Goal: Information Seeking & Learning: Check status

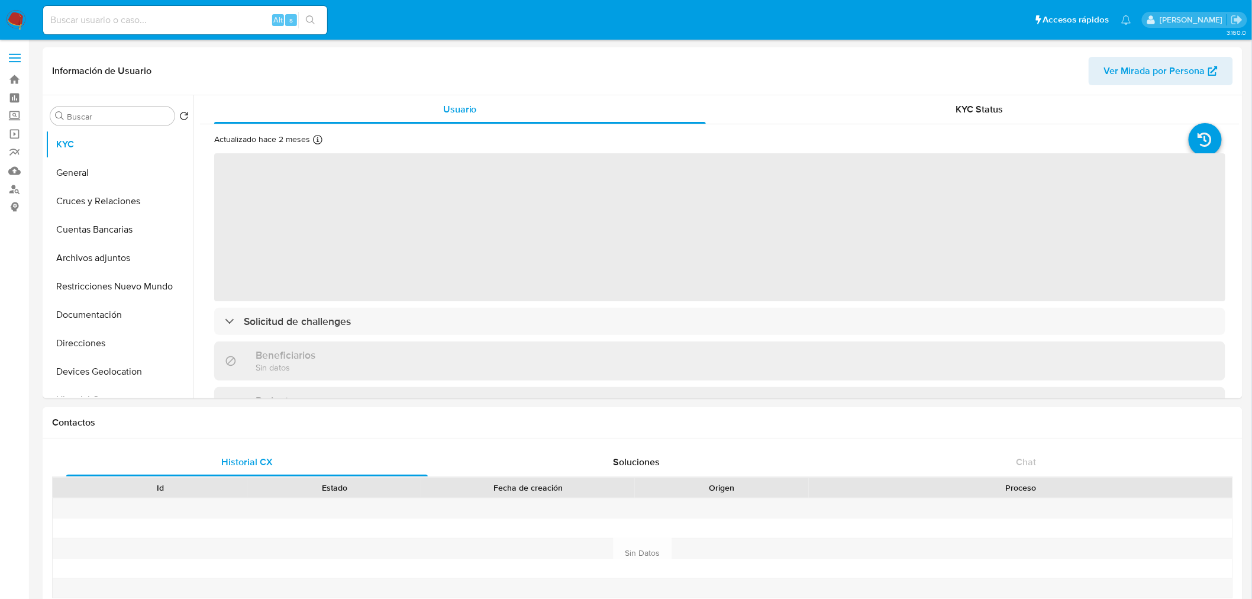
select select "10"
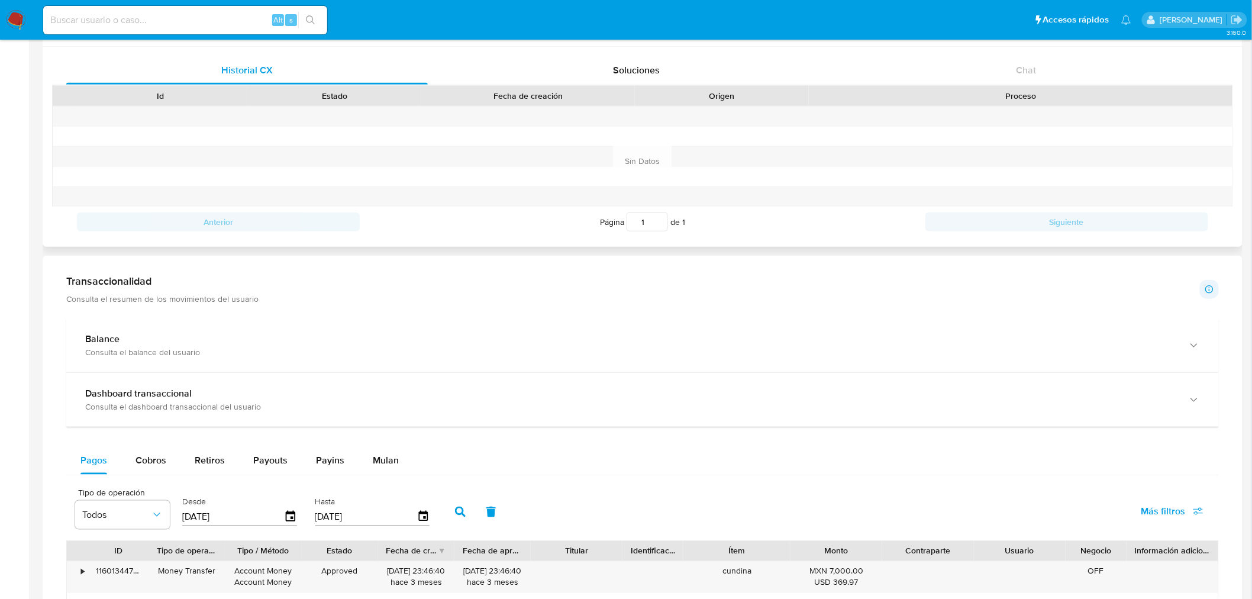
scroll to position [393, 0]
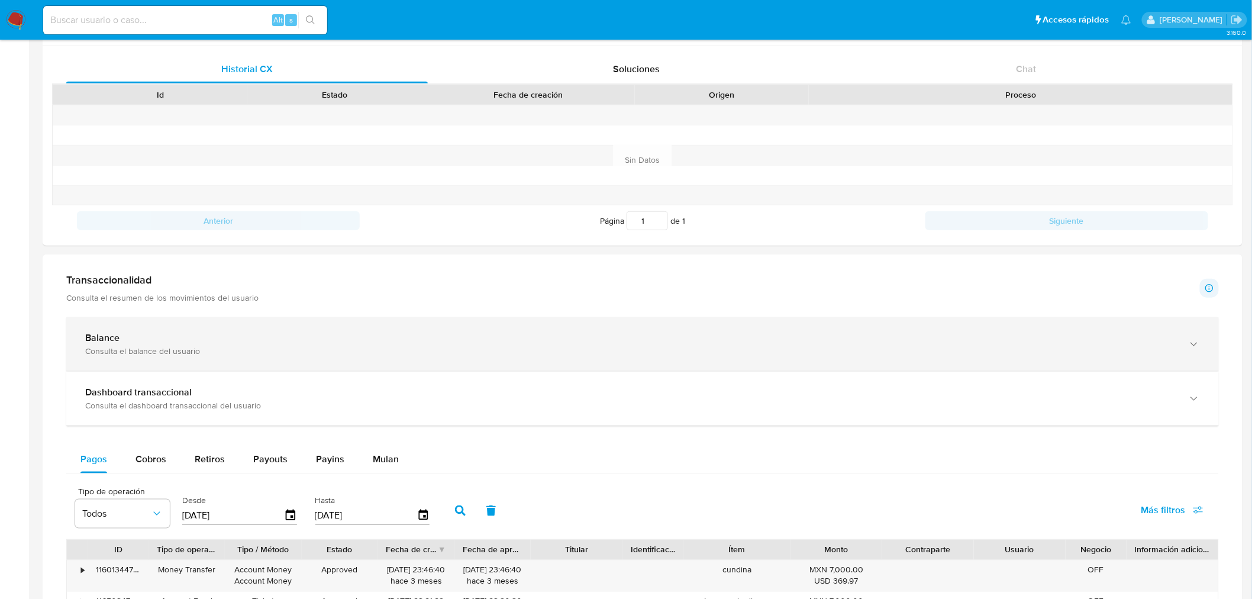
click at [396, 353] on div "Consulta el balance del usuario" at bounding box center [630, 351] width 1091 height 11
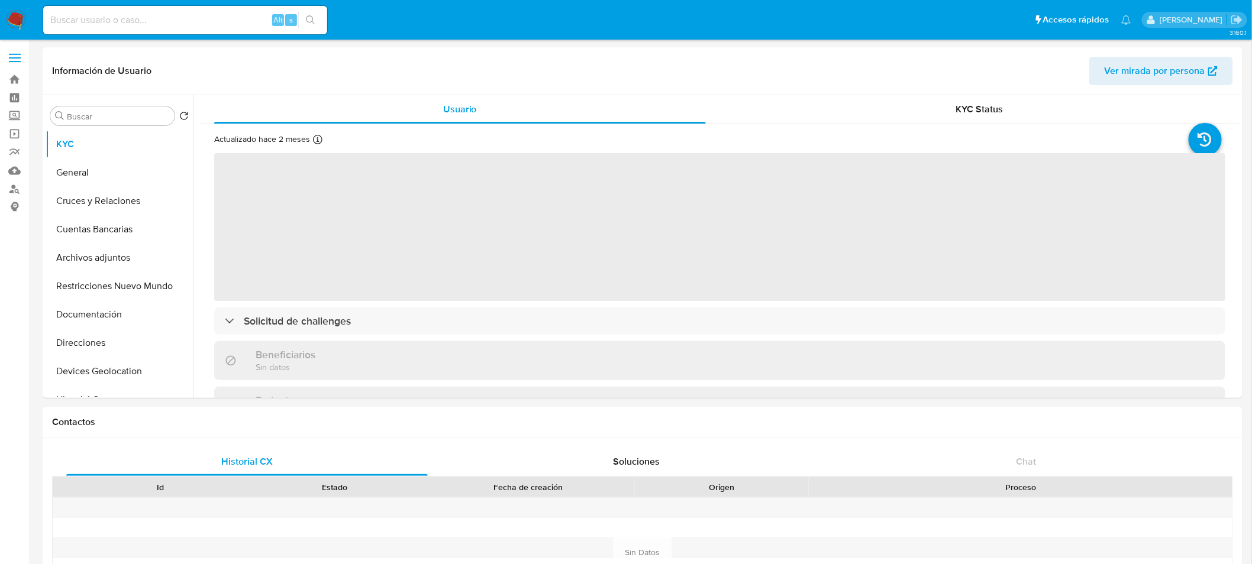
select select "10"
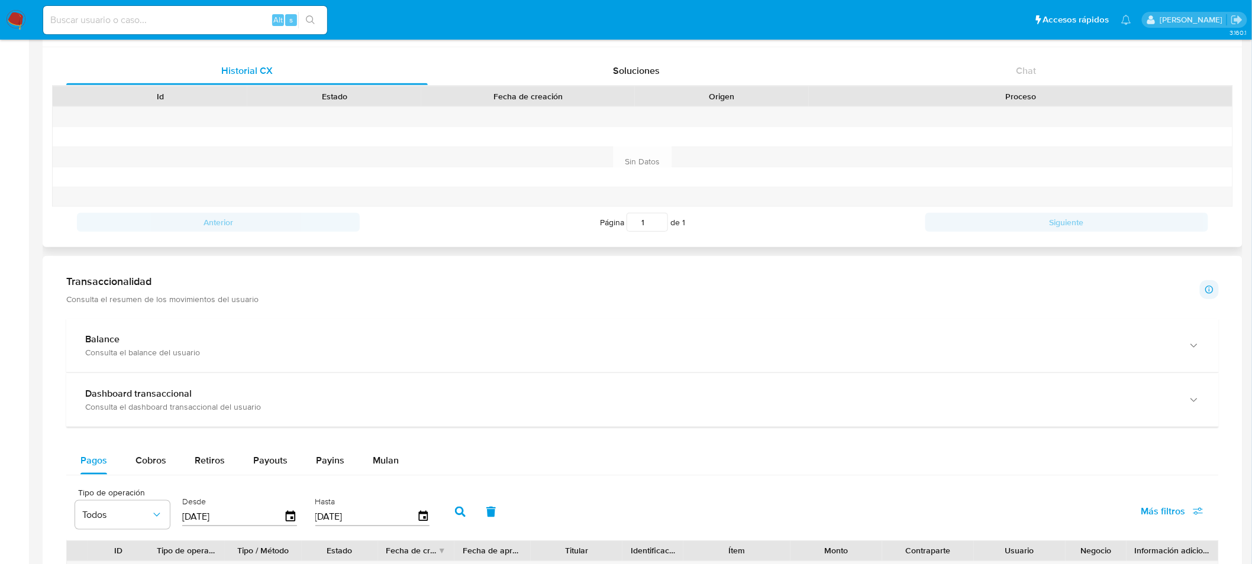
scroll to position [392, 0]
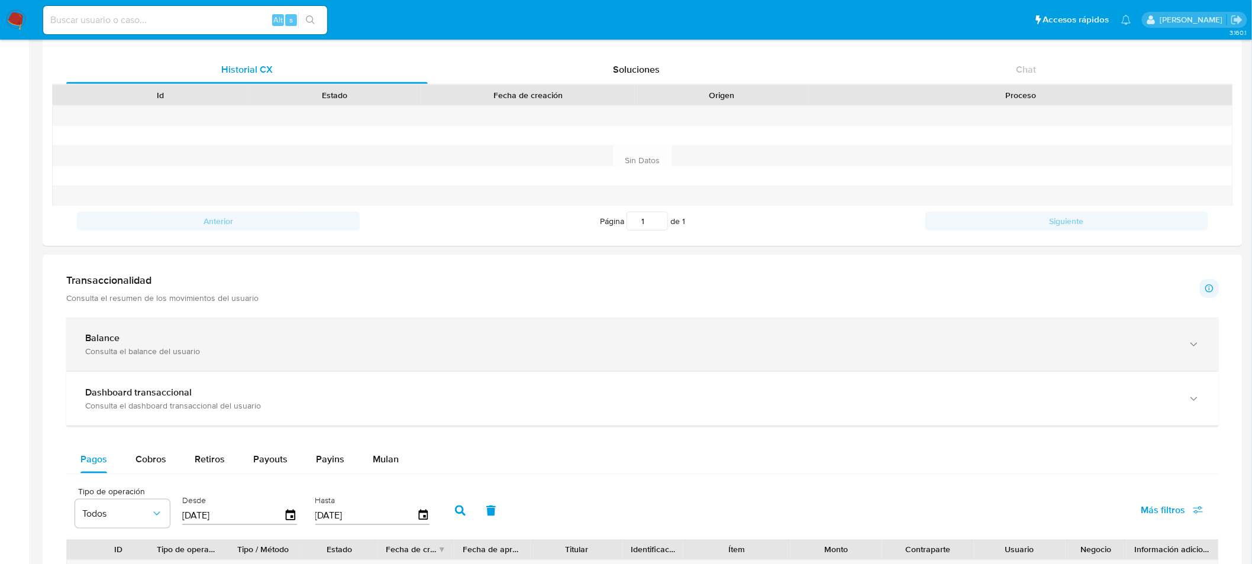
click at [226, 331] on div "Balance Consulta el balance del usuario" at bounding box center [642, 345] width 1153 height 54
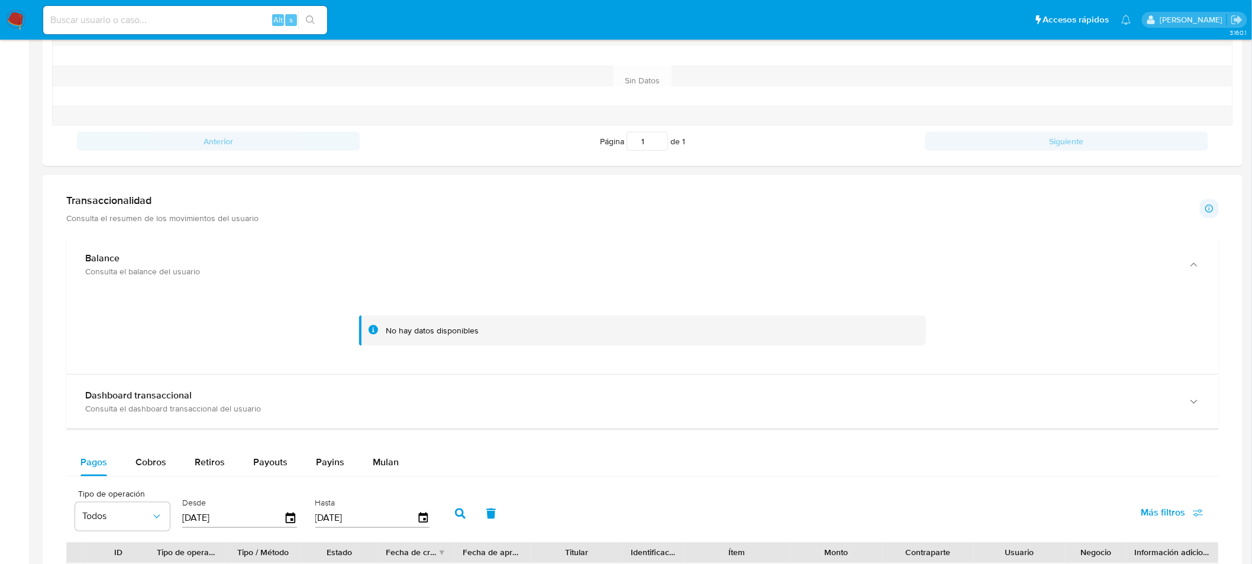
scroll to position [474, 0]
drag, startPoint x: 482, startPoint y: 328, endPoint x: 383, endPoint y: 324, distance: 99.5
click at [383, 324] on div "No hay datos disponibles" at bounding box center [642, 329] width 567 height 30
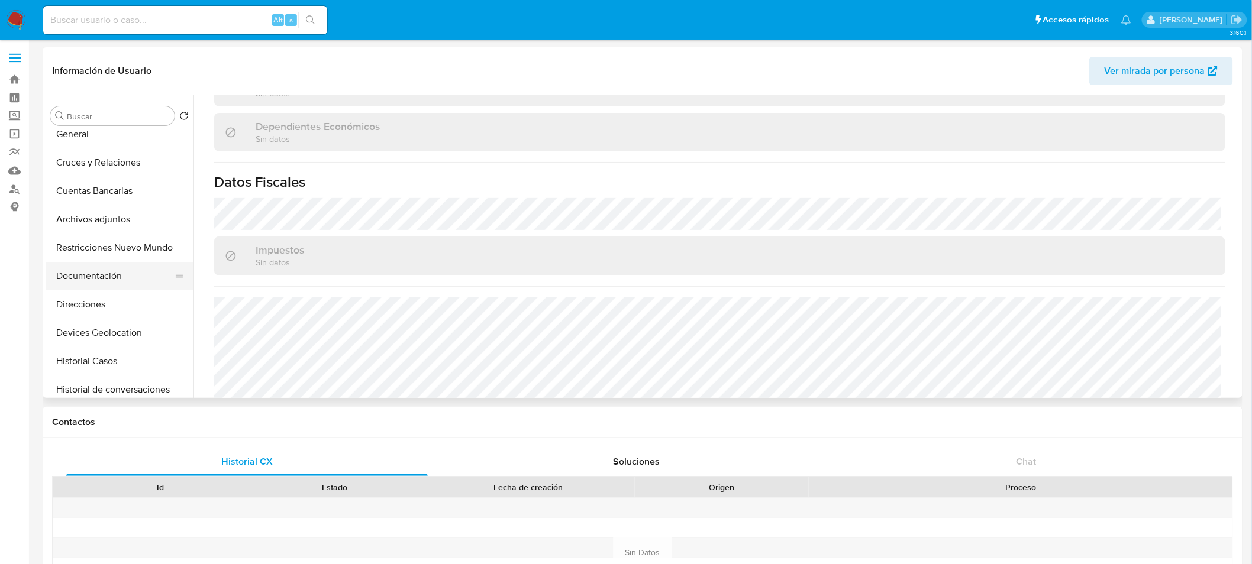
scroll to position [0, 0]
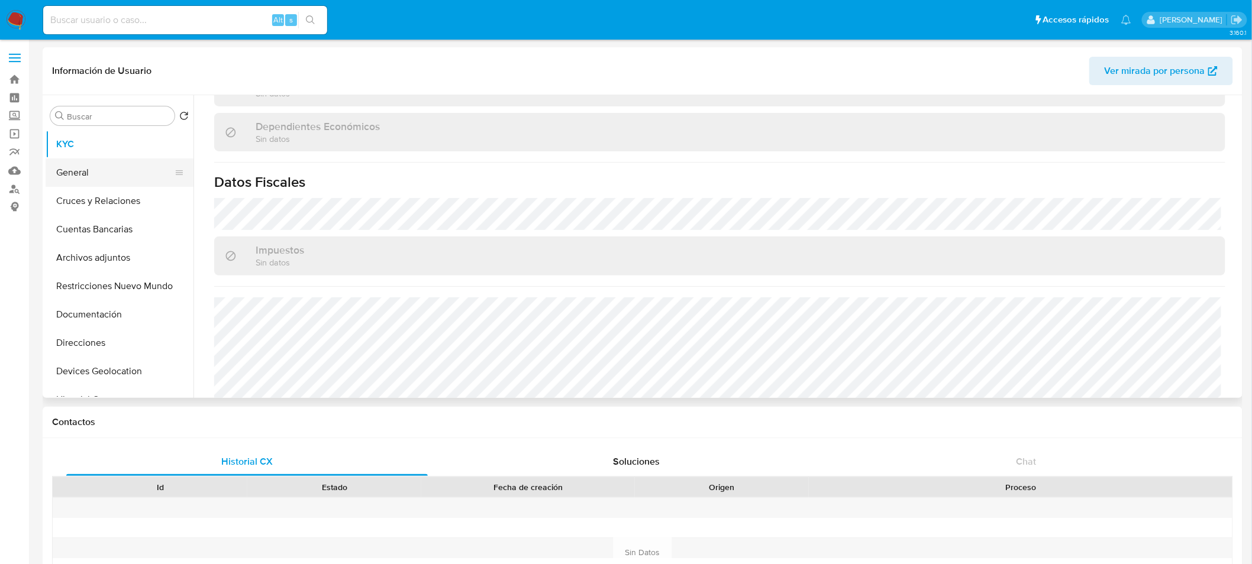
click at [102, 162] on button "General" at bounding box center [115, 173] width 138 height 28
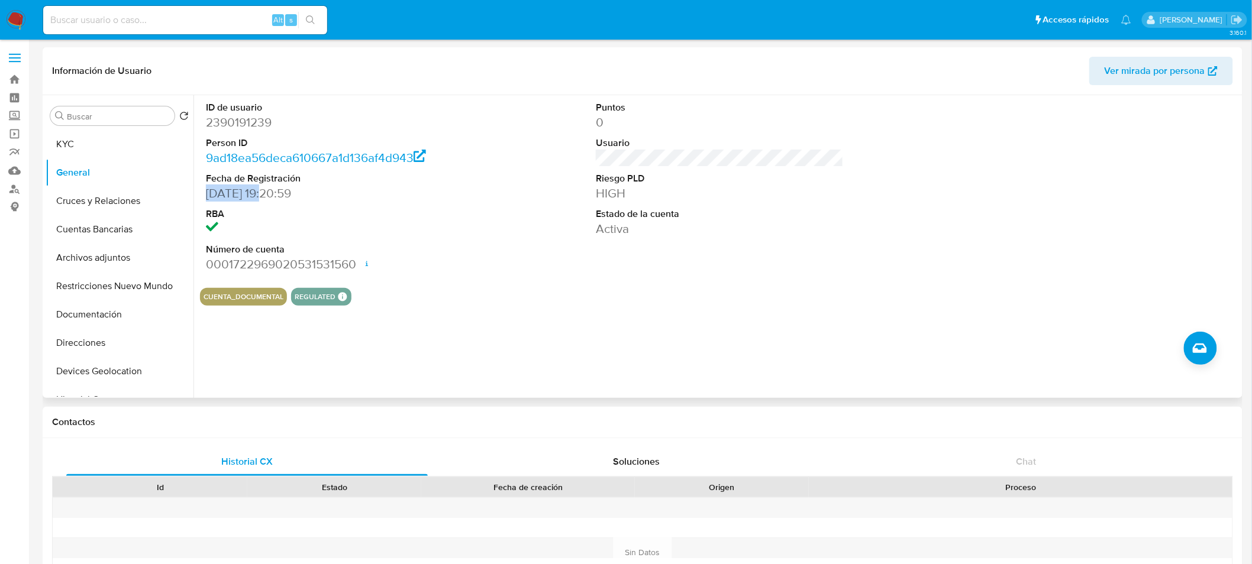
drag, startPoint x: 264, startPoint y: 190, endPoint x: 203, endPoint y: 195, distance: 61.8
click at [203, 195] on div "ID de usuario 2390191239 Person ID 9ad18ea56deca610667a1d136af4d943 Fecha de Re…" at bounding box center [330, 186] width 260 height 183
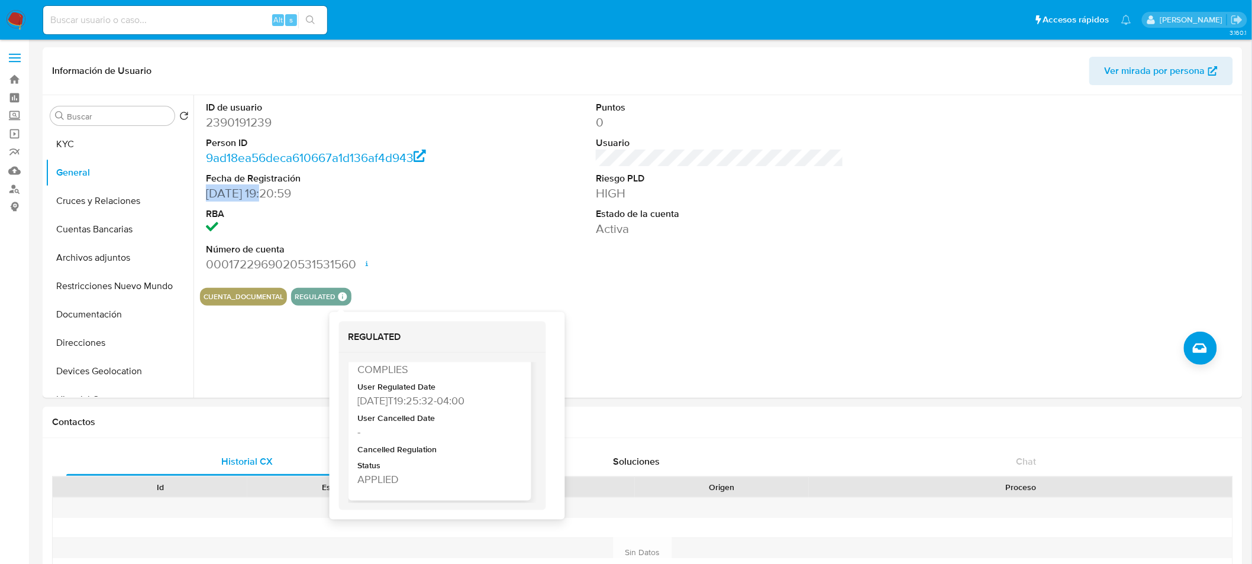
scroll to position [57, 0]
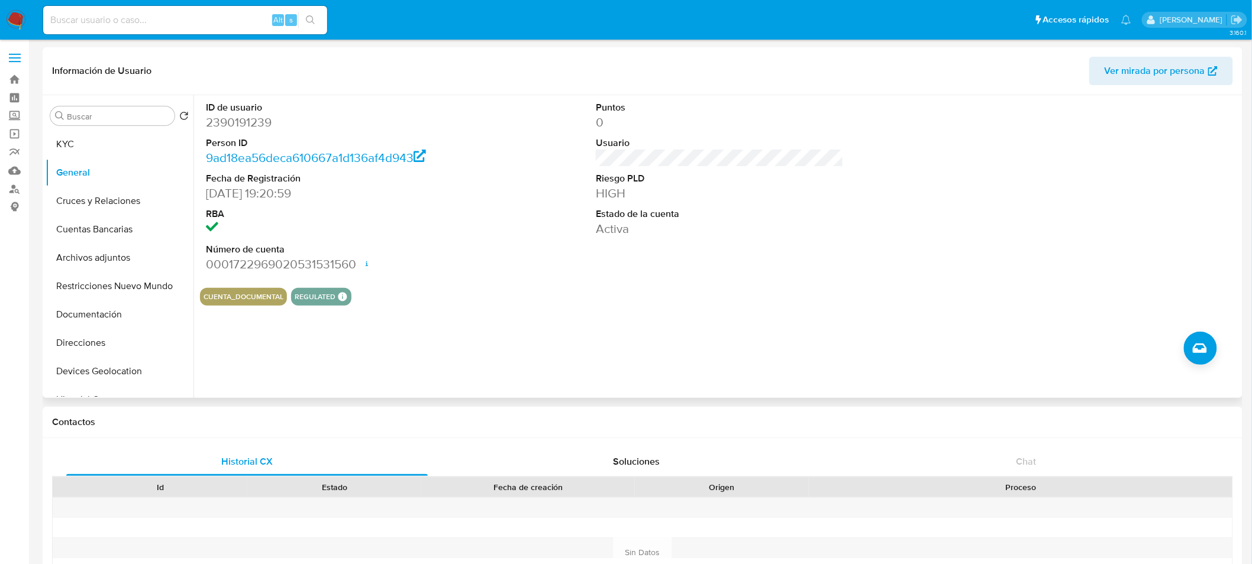
click at [782, 285] on section "ID de usuario 2390191239 Person ID 9ad18ea56deca610667a1d136af4d943 Fecha de Re…" at bounding box center [720, 200] width 1040 height 211
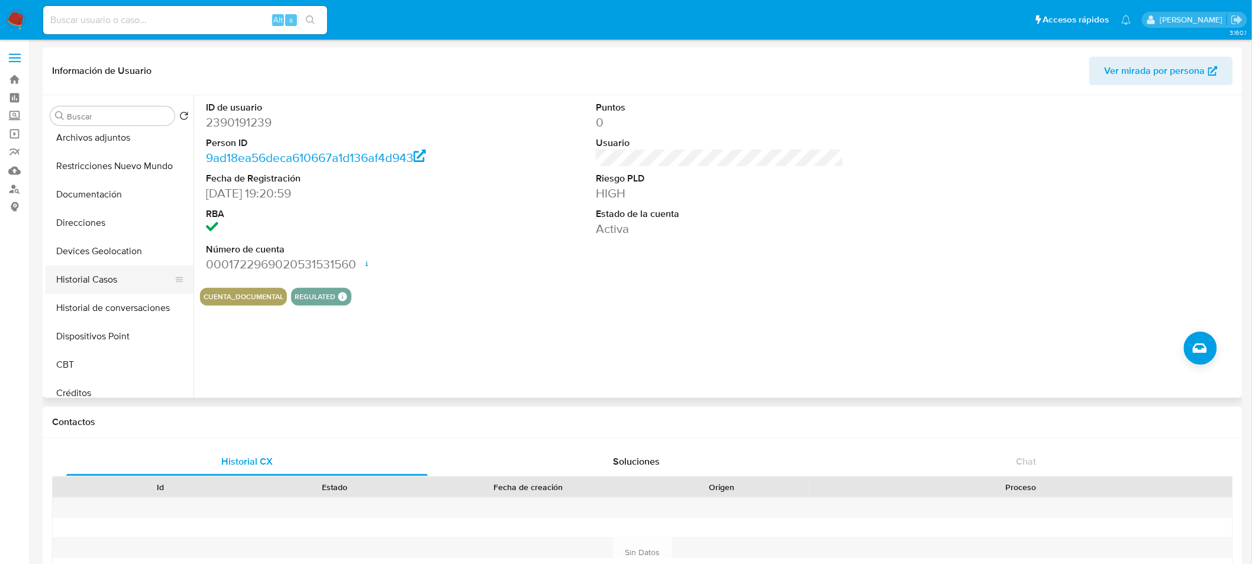
scroll to position [121, 0]
click at [107, 282] on button "Historial Casos" at bounding box center [115, 279] width 138 height 28
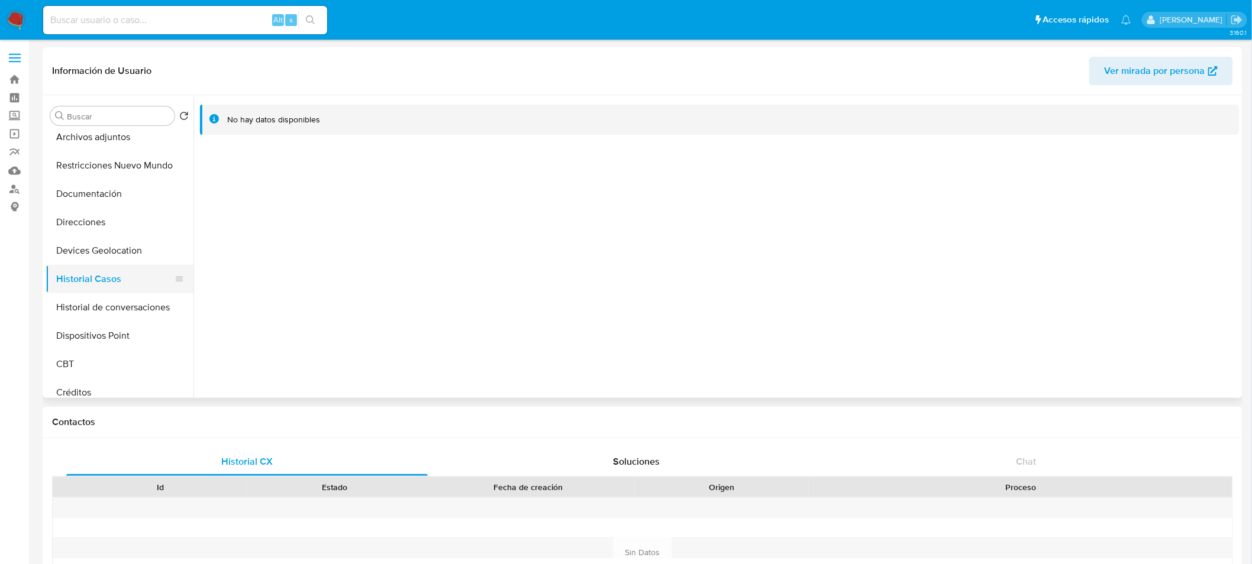
click at [96, 273] on button "Historial Casos" at bounding box center [115, 279] width 138 height 28
click at [151, 26] on input at bounding box center [185, 19] width 284 height 15
paste input "622600362"
type input "622600362"
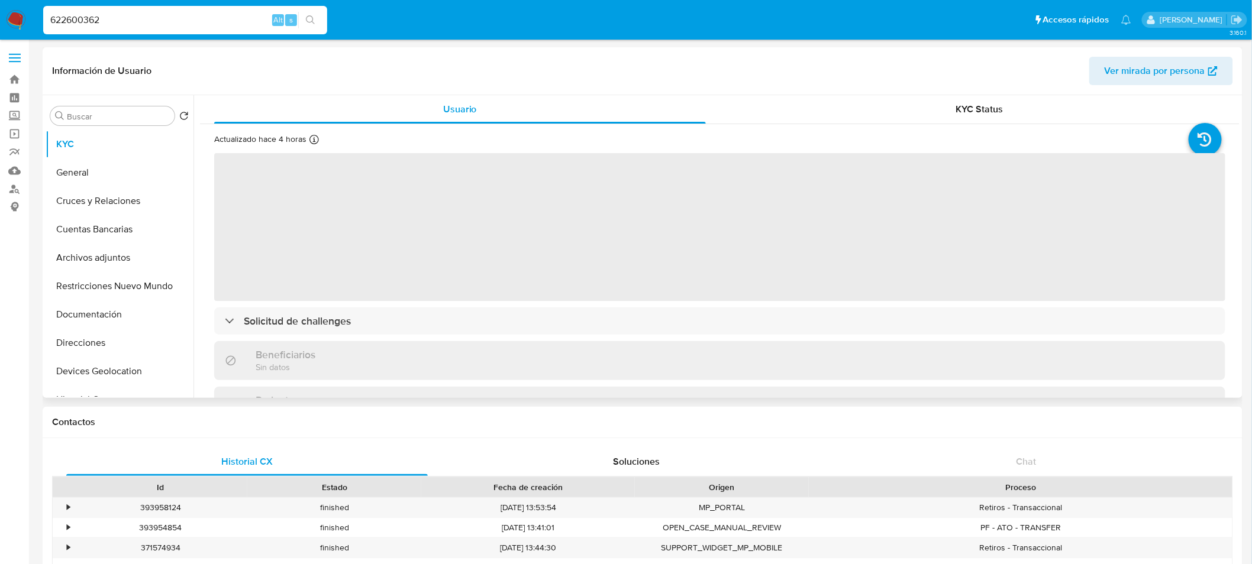
select select "10"
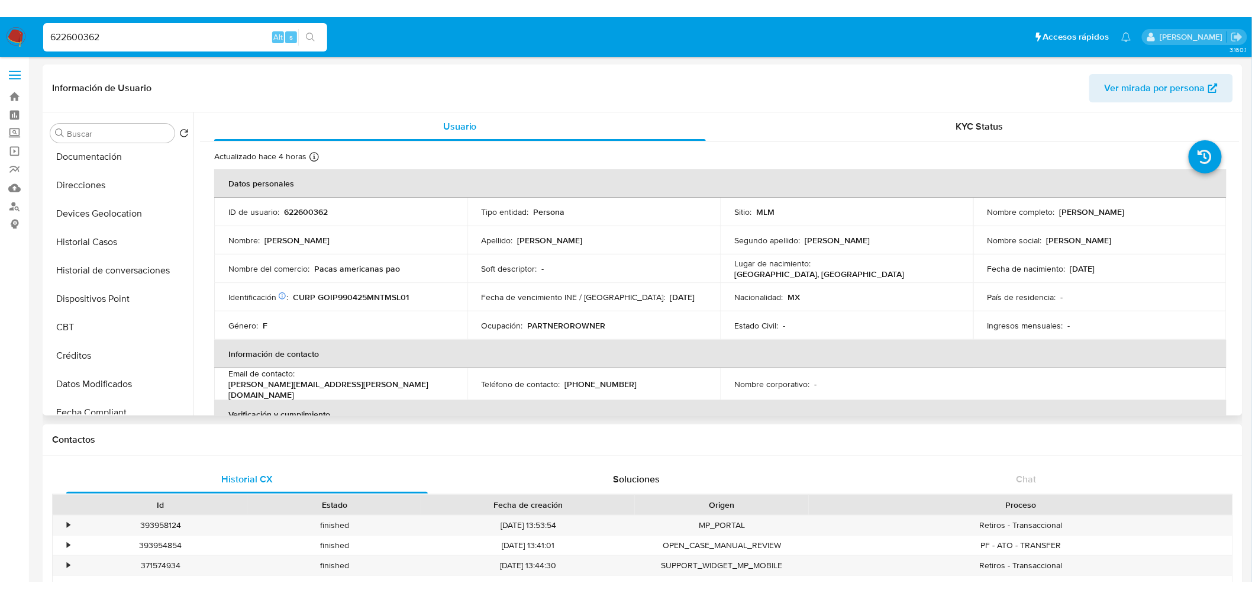
scroll to position [175, 0]
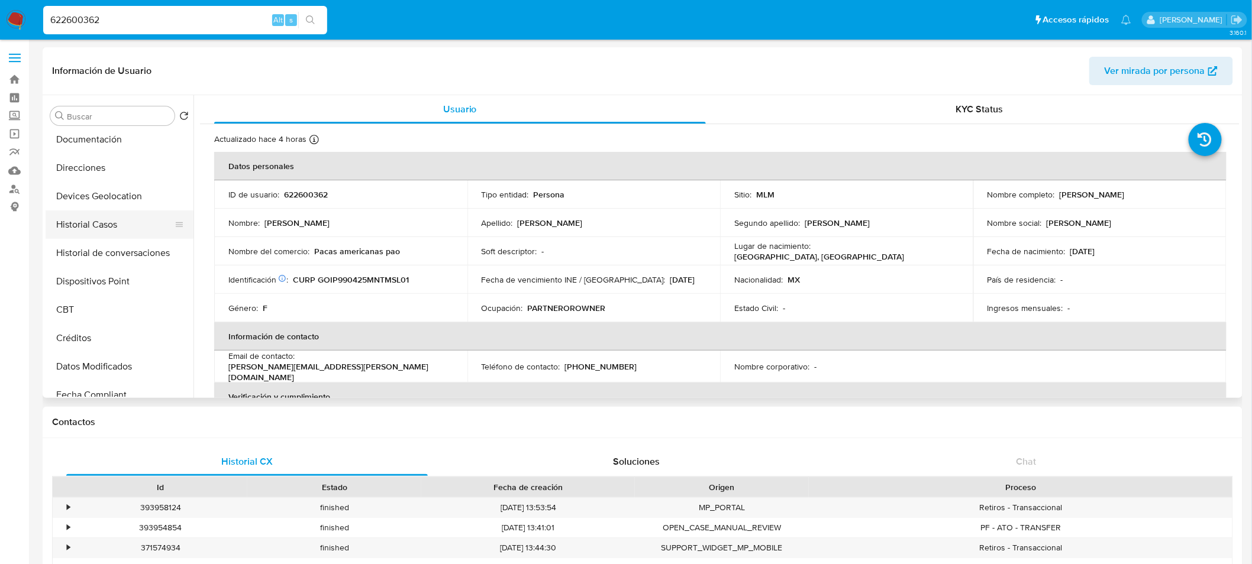
click at [117, 216] on button "Historial Casos" at bounding box center [115, 225] width 138 height 28
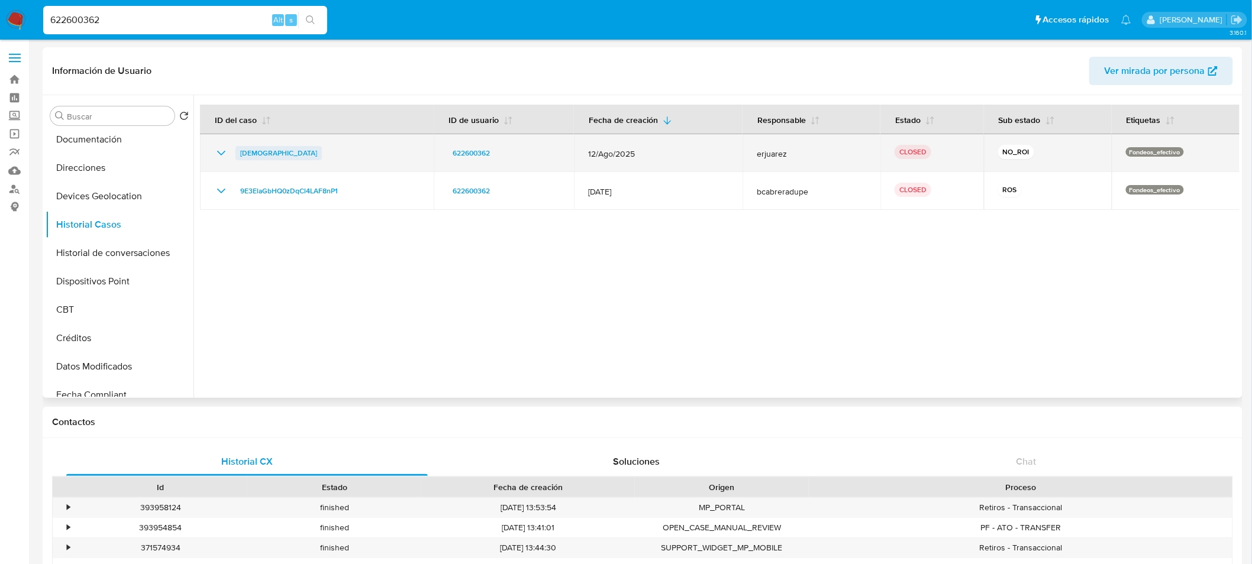
click at [284, 150] on span "[DEMOGRAPHIC_DATA]" at bounding box center [278, 153] width 77 height 14
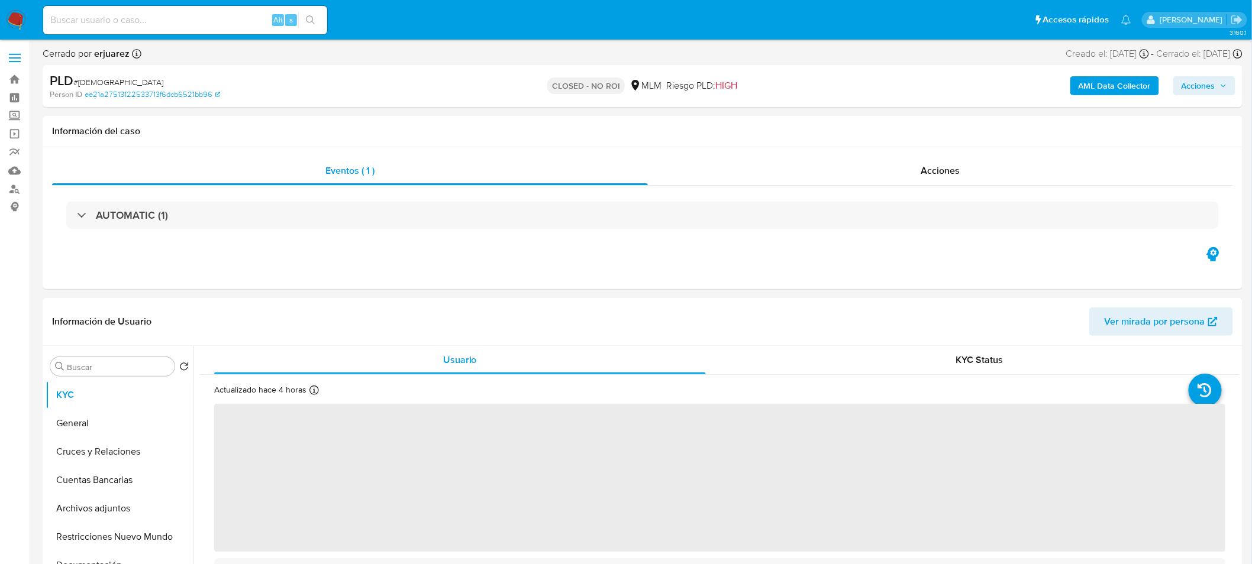
select select "10"
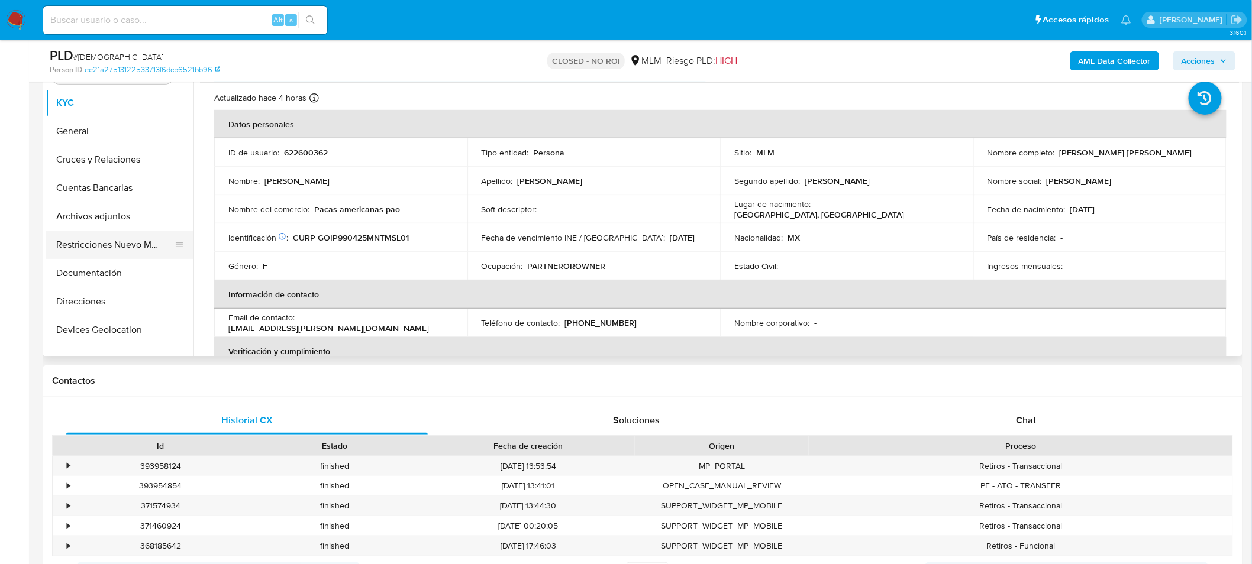
scroll to position [251, 0]
click at [109, 216] on button "Archivos adjuntos" at bounding box center [115, 216] width 138 height 28
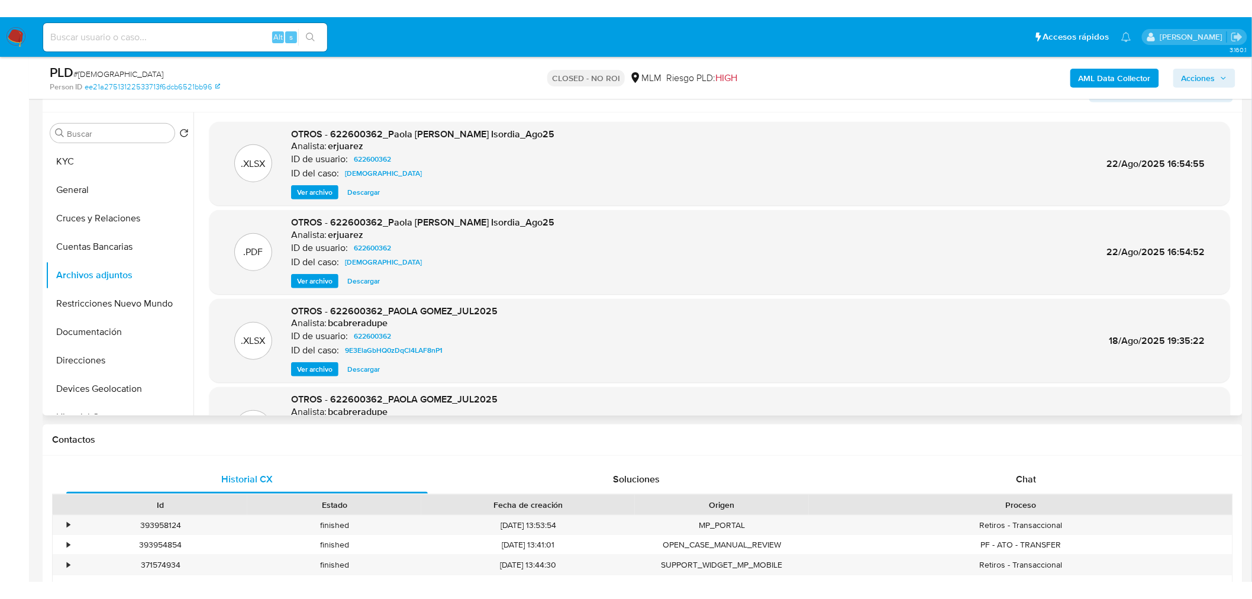
scroll to position [66, 0]
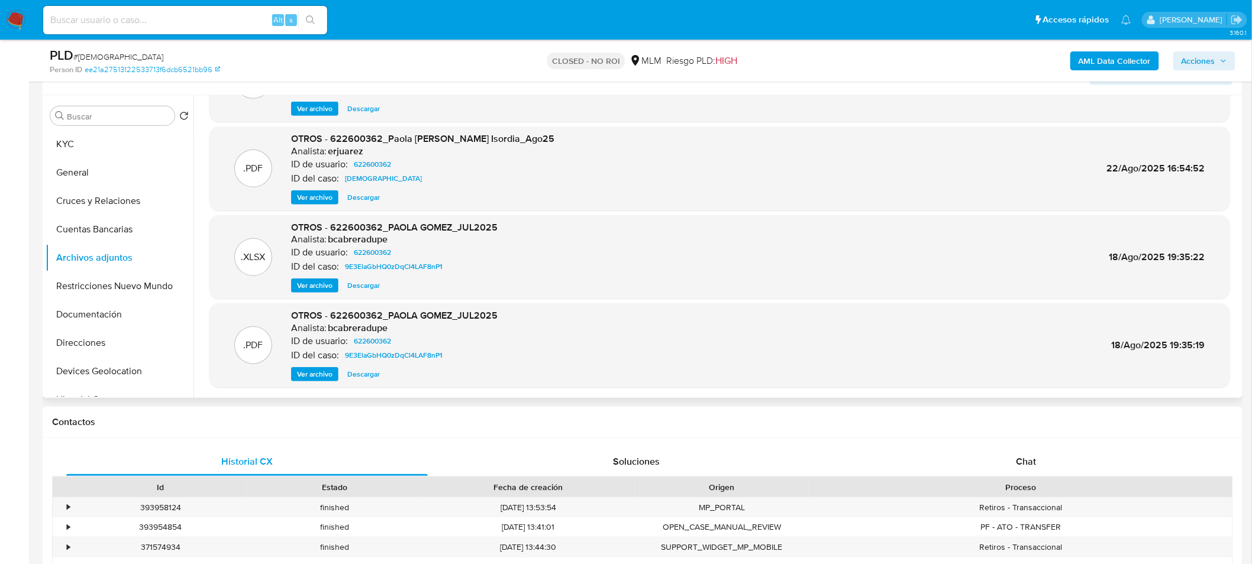
click at [305, 372] on span "Ver archivo" at bounding box center [315, 375] width 36 height 12
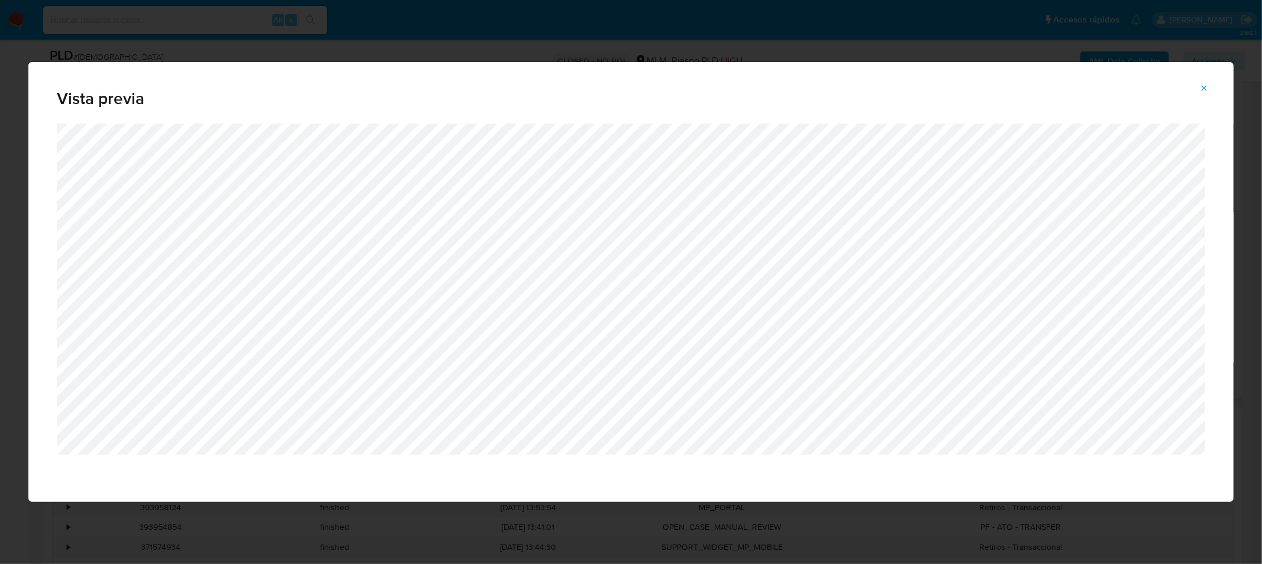
click at [1205, 83] on span "Attachment preview" at bounding box center [1203, 88] width 9 height 17
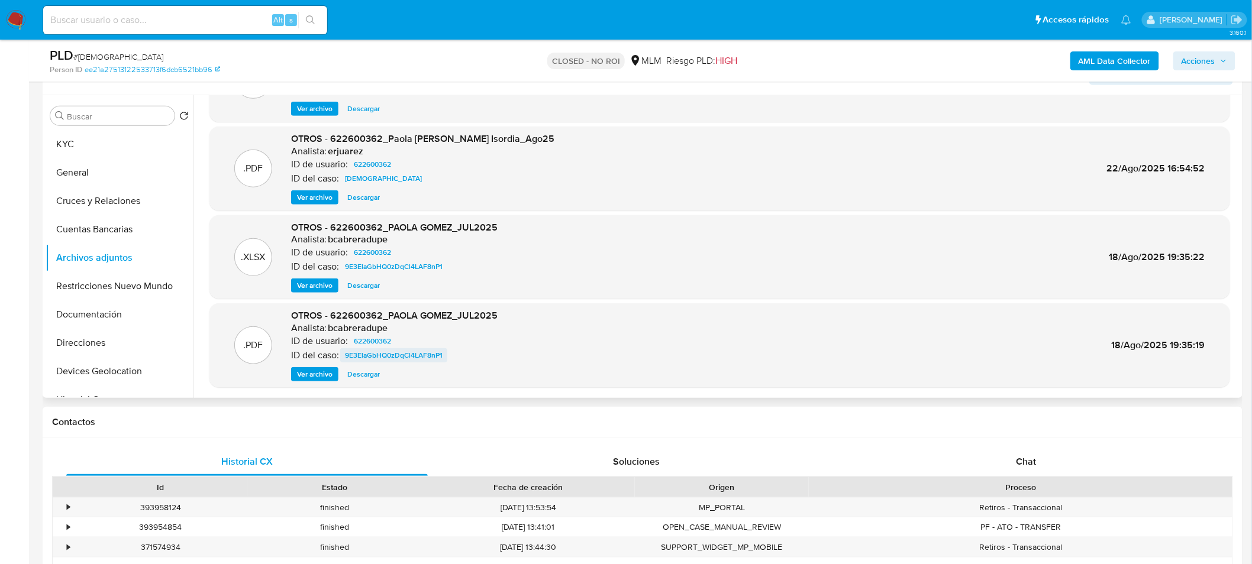
click at [382, 353] on span "9E3ElaGbHQ0zDqCl4LAF8nP1" at bounding box center [394, 356] width 98 height 14
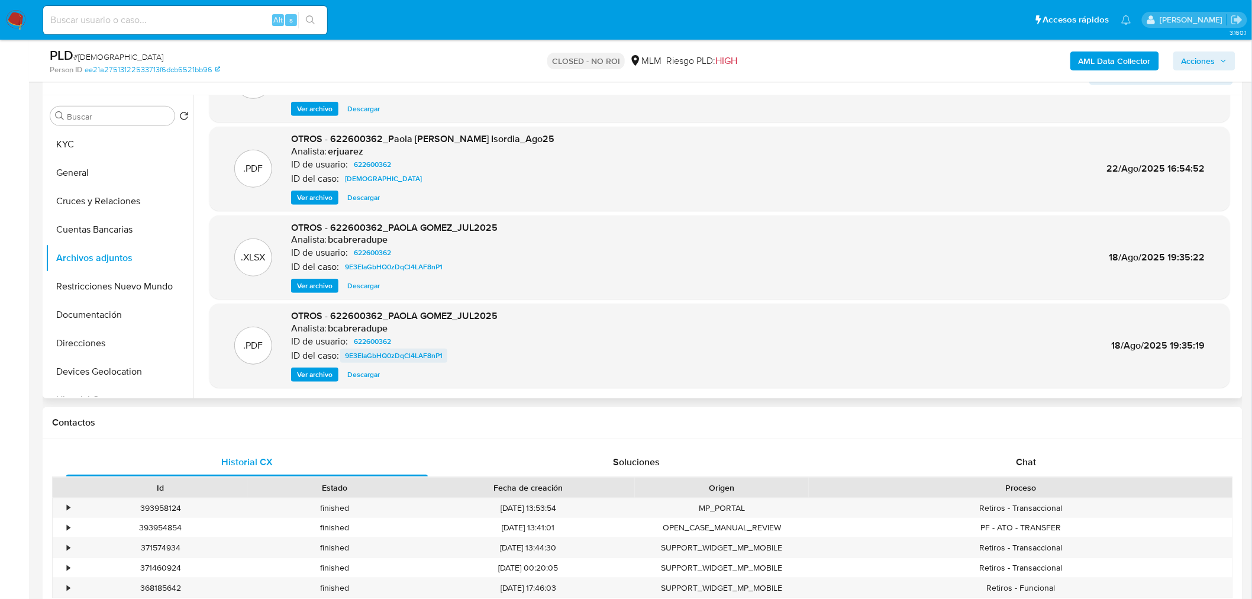
click at [391, 353] on span "9E3ElaGbHQ0zDqCl4LAF8nP1" at bounding box center [394, 356] width 98 height 14
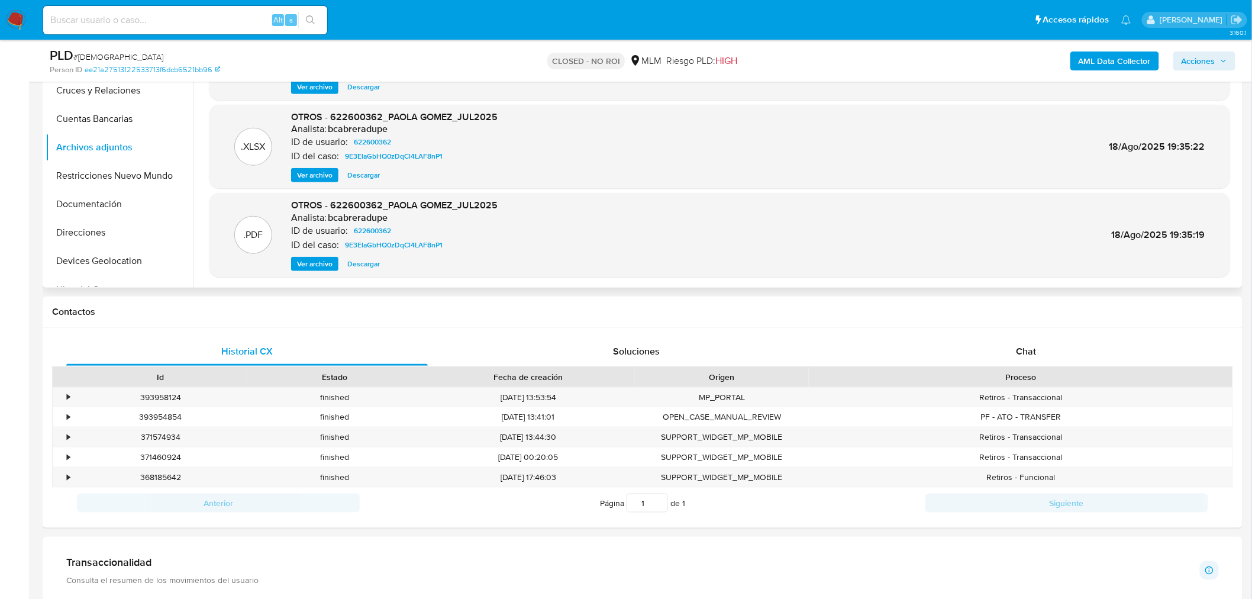
scroll to position [320, 0]
click at [321, 262] on span "Ver archivo" at bounding box center [315, 263] width 36 height 12
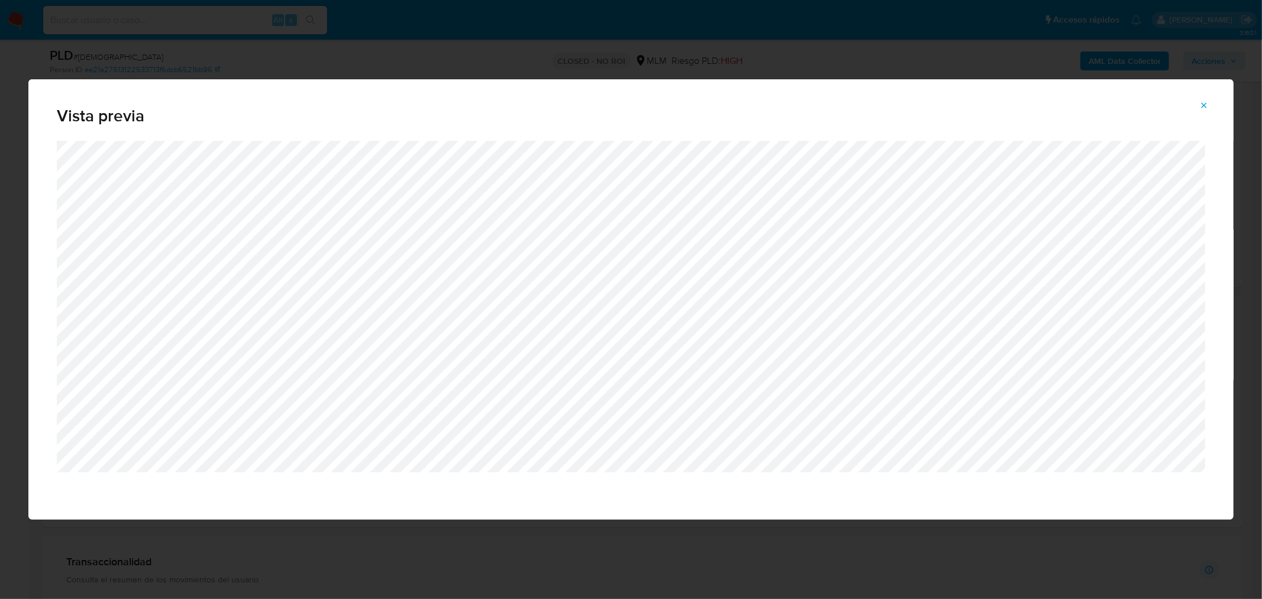
click at [1206, 102] on icon "Attachment preview" at bounding box center [1203, 105] width 9 height 9
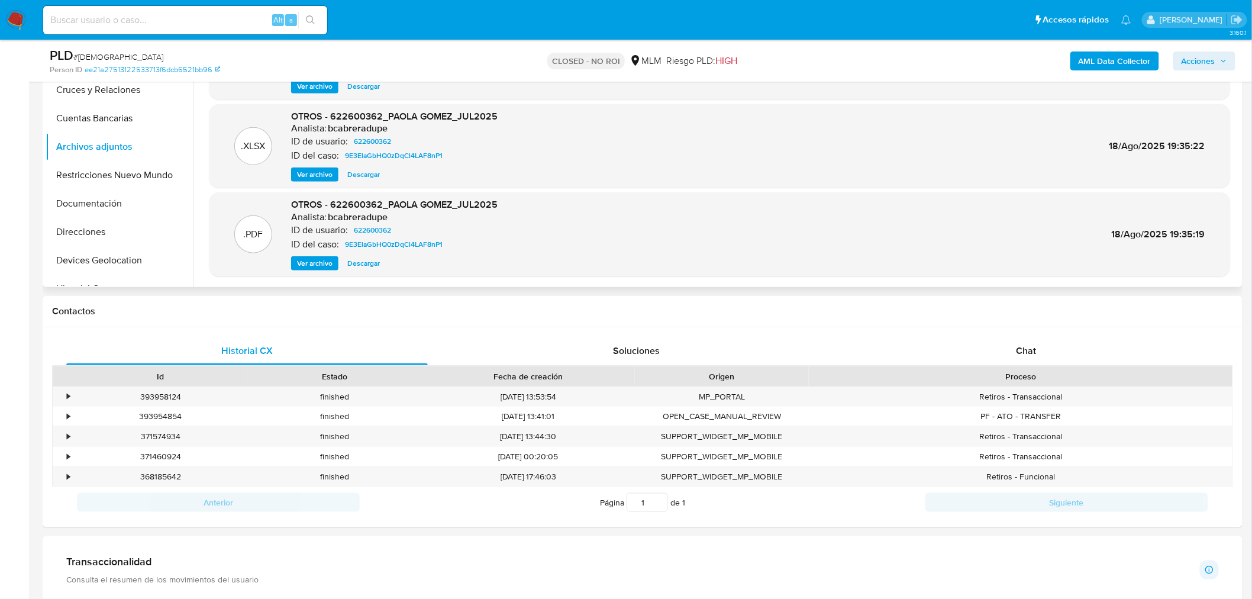
scroll to position [0, 0]
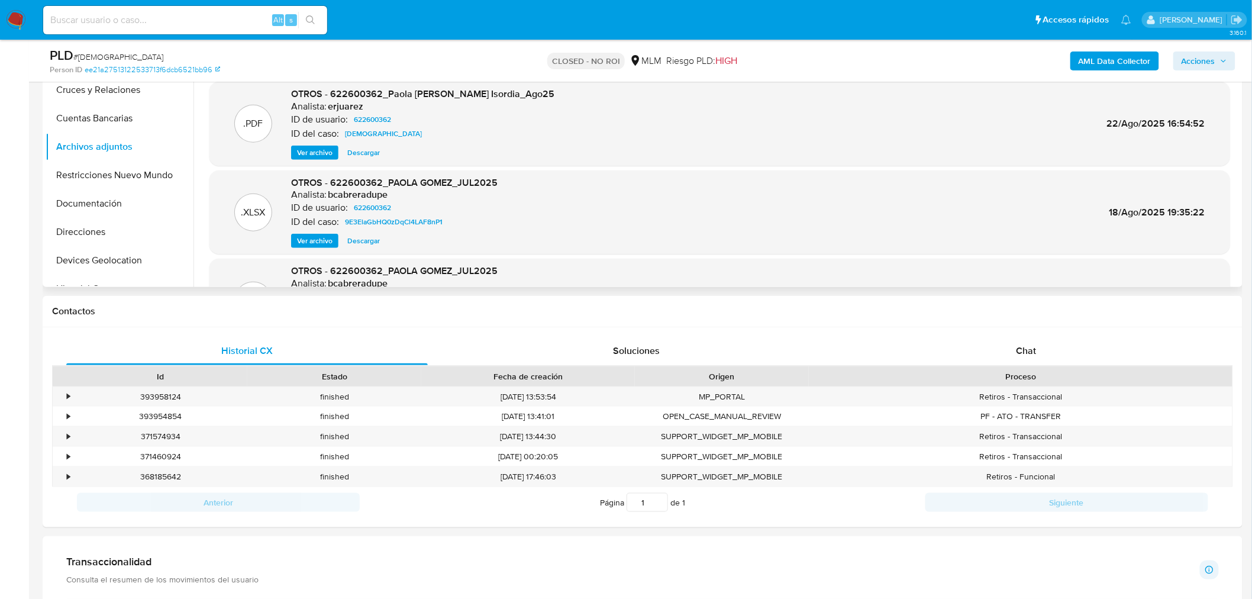
click at [323, 147] on span "Ver archivo" at bounding box center [315, 153] width 36 height 12
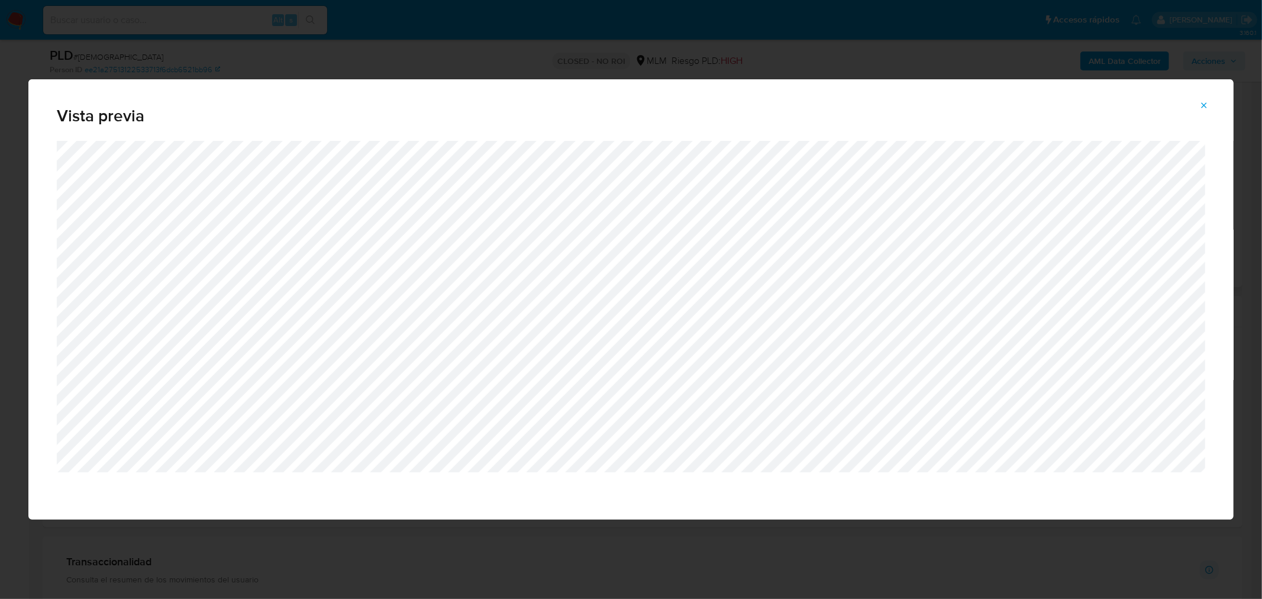
click at [1205, 107] on icon "Attachment preview" at bounding box center [1204, 104] width 5 height 5
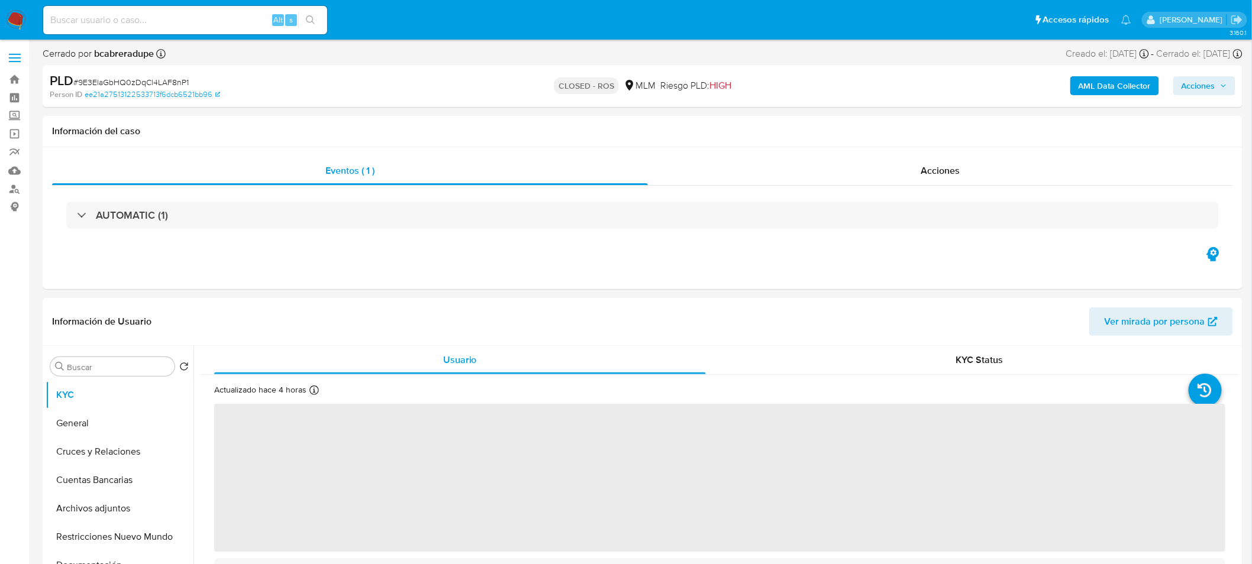
select select "10"
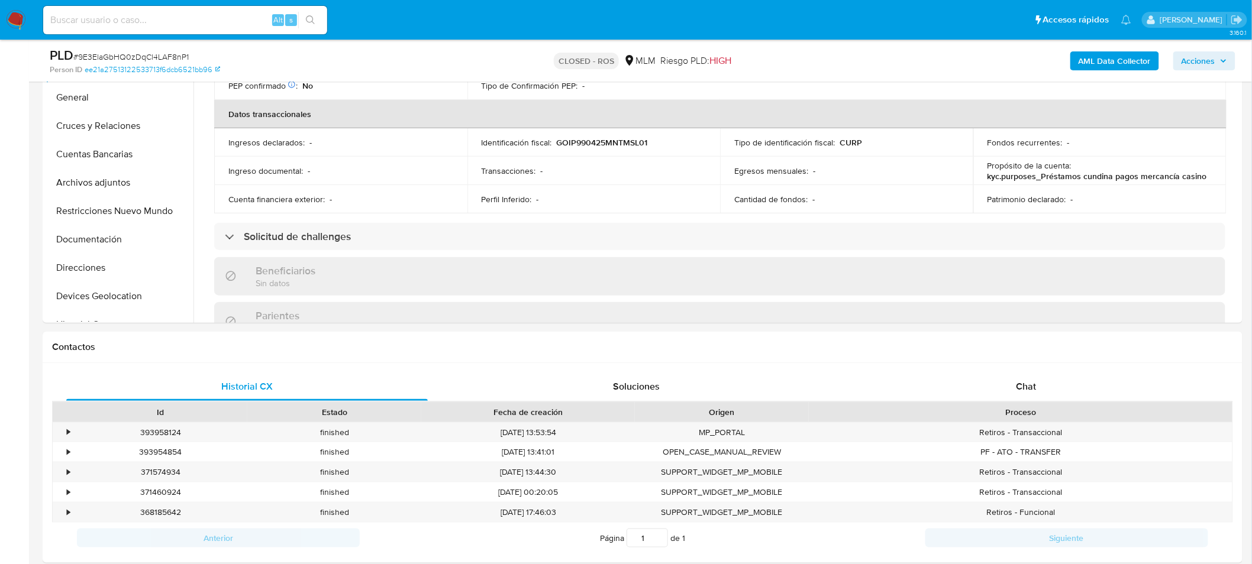
scroll to position [280, 0]
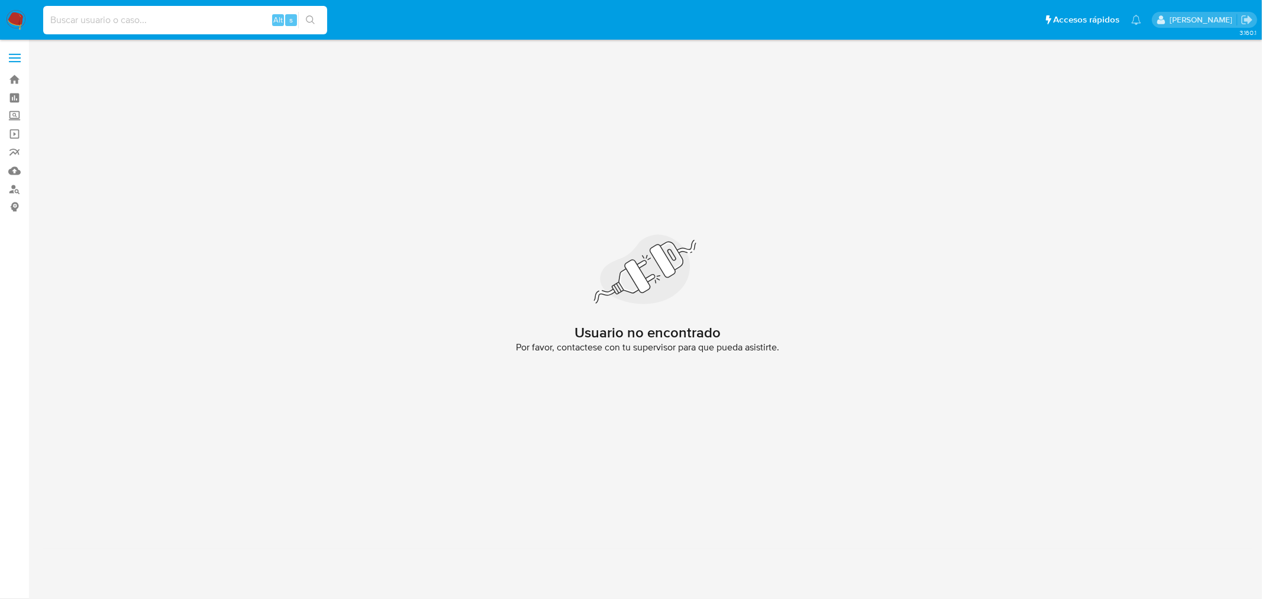
paste input "2390191239"
click at [169, 20] on input at bounding box center [185, 19] width 284 height 15
type input "2390191239"
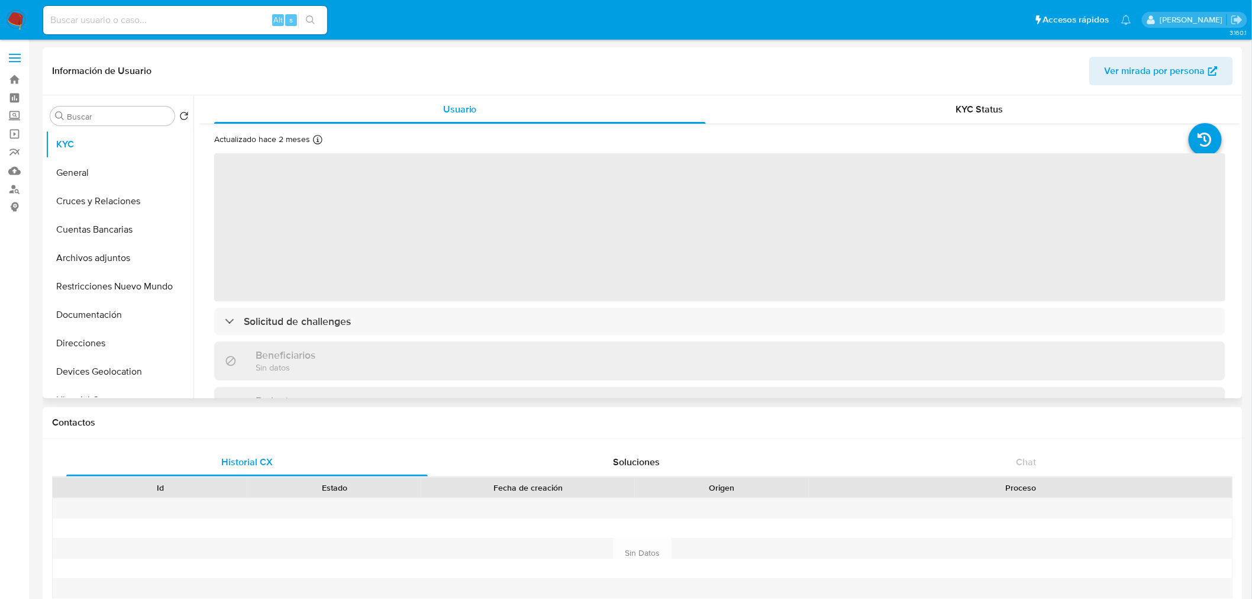
select select "10"
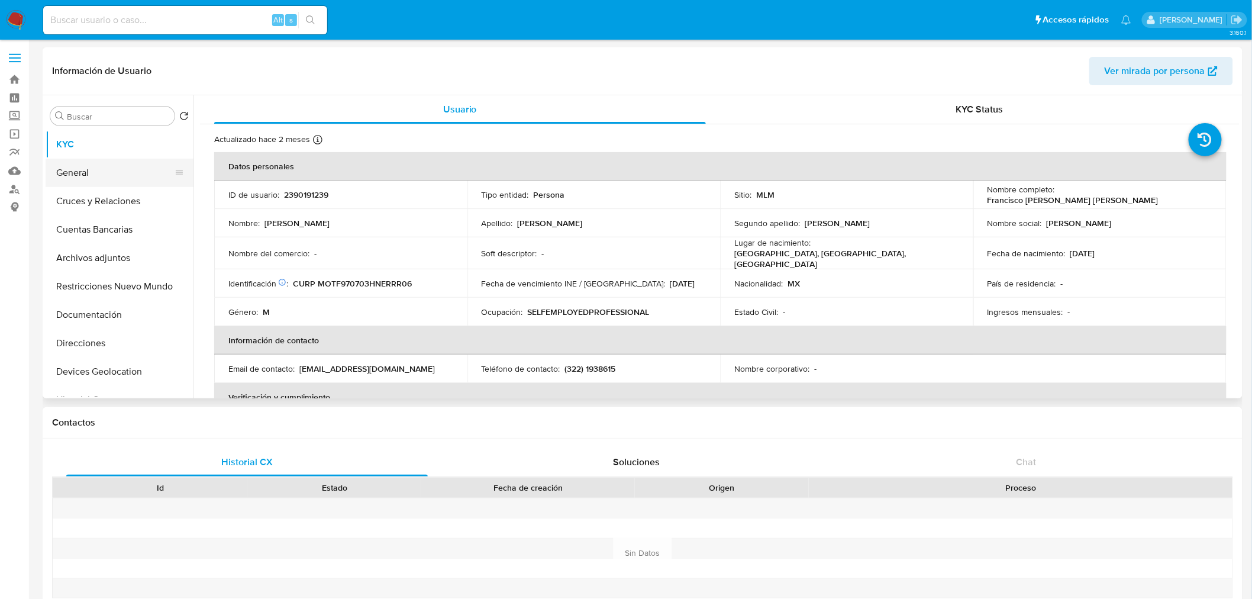
click at [110, 170] on button "General" at bounding box center [115, 173] width 138 height 28
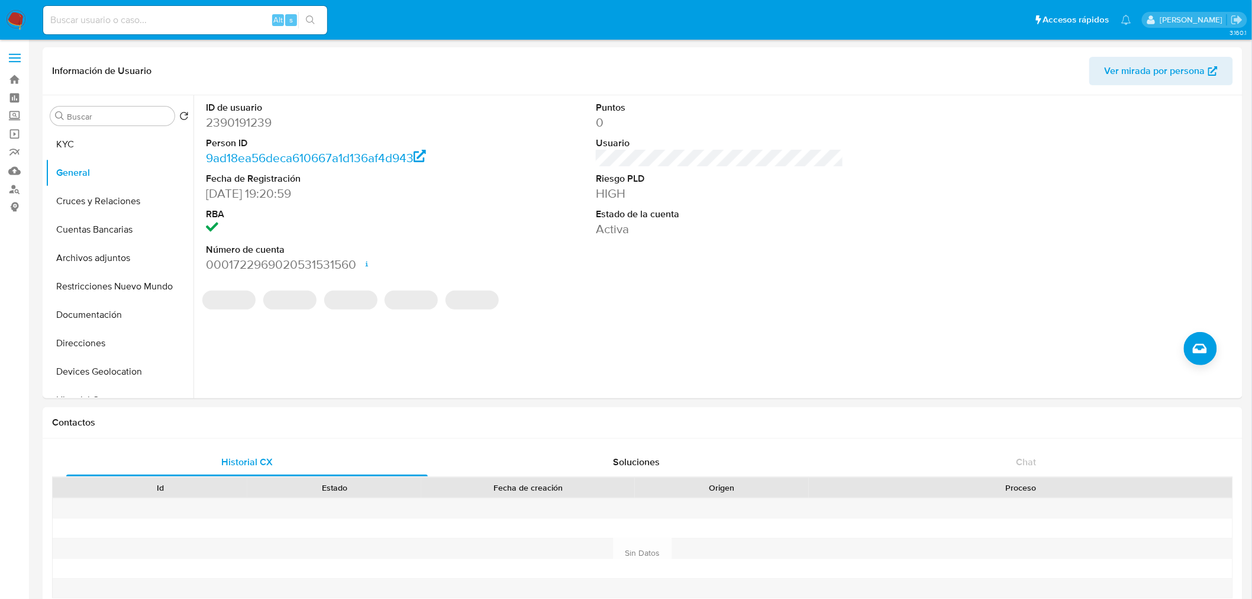
click at [241, 123] on dd "2390191239" at bounding box center [330, 122] width 248 height 17
copy dd "2390191239"
click at [199, 25] on input at bounding box center [185, 19] width 284 height 15
paste input "622600362"
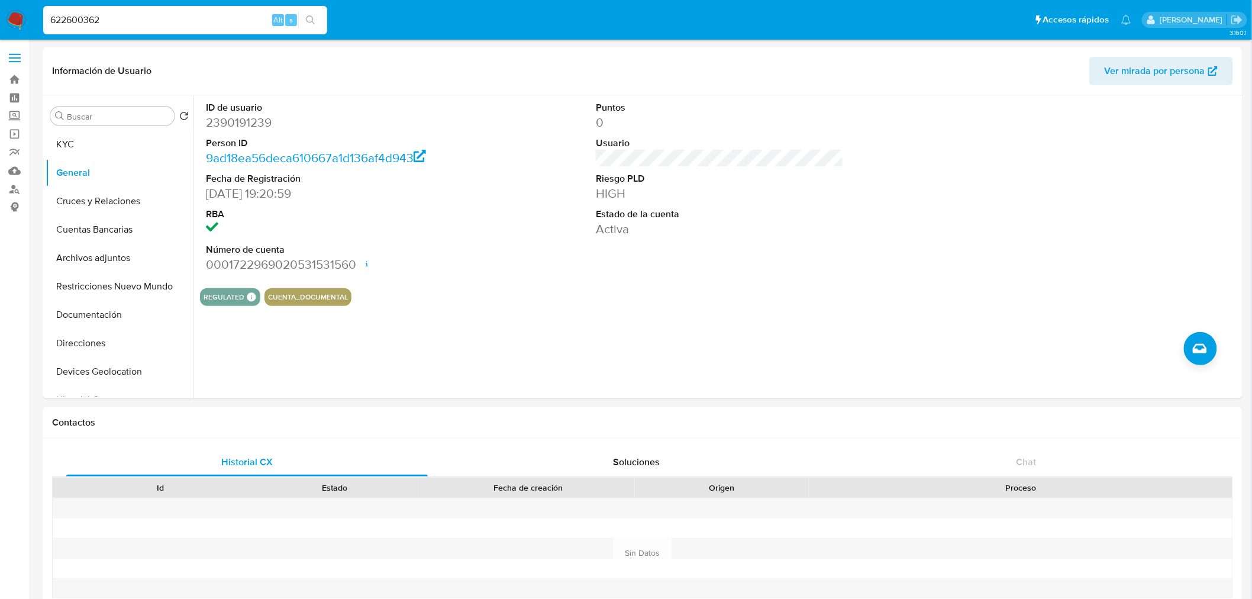
type input "622600362"
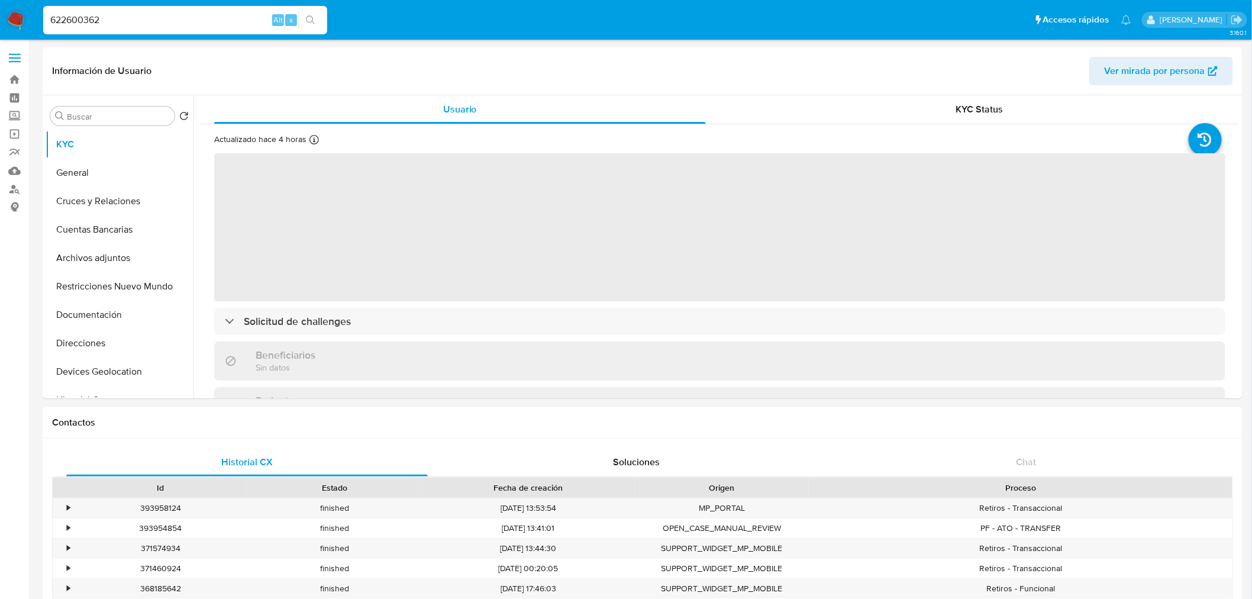
select select "10"
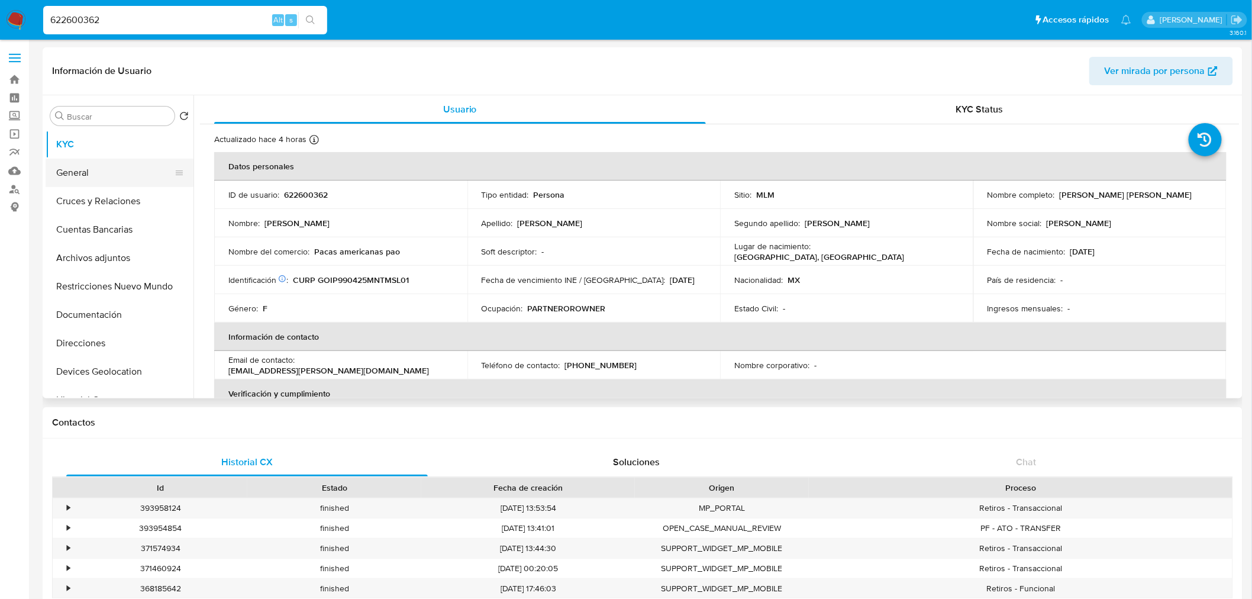
click at [93, 166] on button "General" at bounding box center [115, 173] width 138 height 28
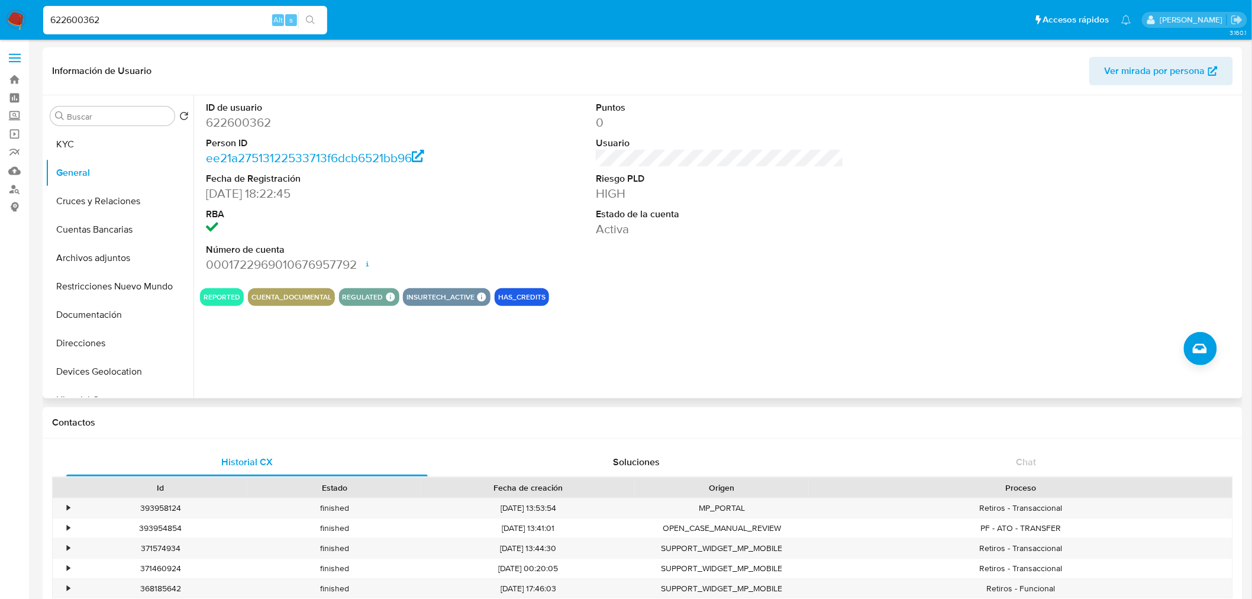
drag, startPoint x: 356, startPoint y: 306, endPoint x: 379, endPoint y: 301, distance: 24.3
click at [379, 301] on div "ID de usuario 622600362 Person ID ee21a27513122533713f6dcb6521bb96 Fecha de Reg…" at bounding box center [716, 246] width 1046 height 303
click at [379, 299] on button "REGULATED" at bounding box center [363, 297] width 41 height 5
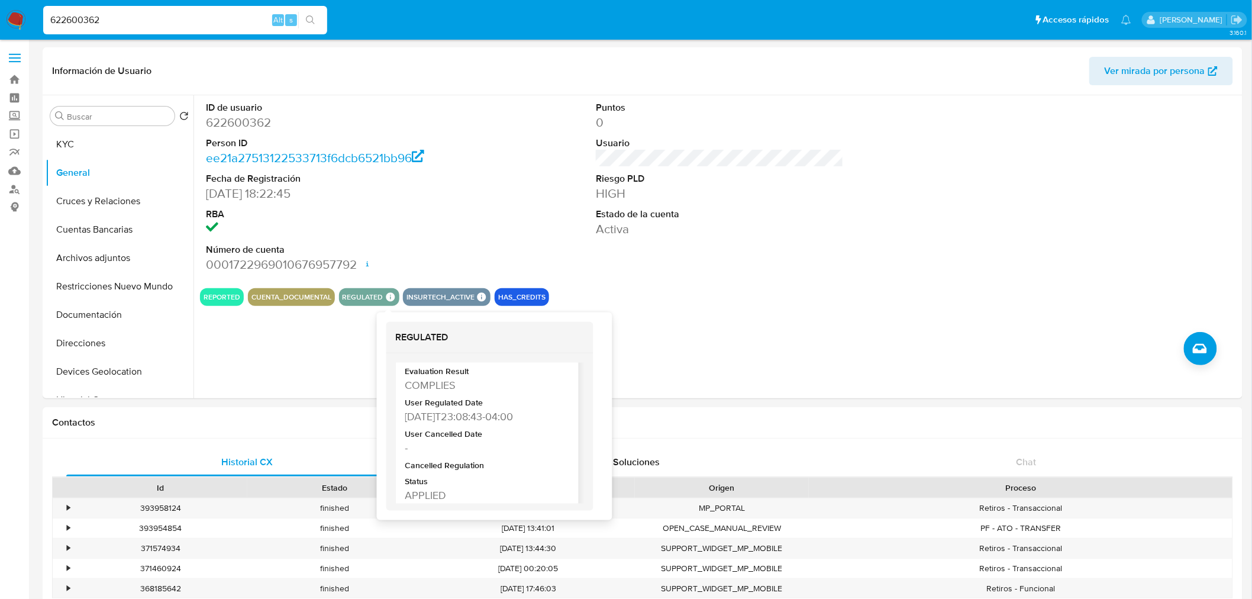
scroll to position [40, 0]
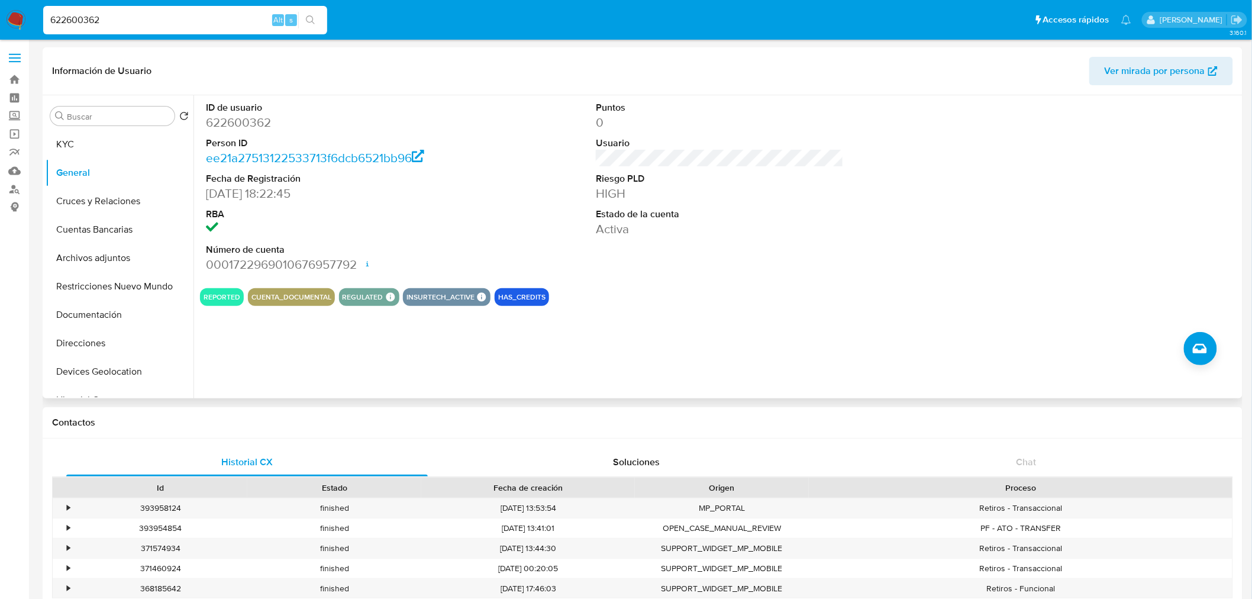
click at [682, 346] on div "ID de usuario 622600362 Person ID ee21a27513122533713f6dcb6521bb96 Fecha de Reg…" at bounding box center [716, 246] width 1046 height 303
click at [105, 320] on button "Historial Casos" at bounding box center [115, 316] width 138 height 28
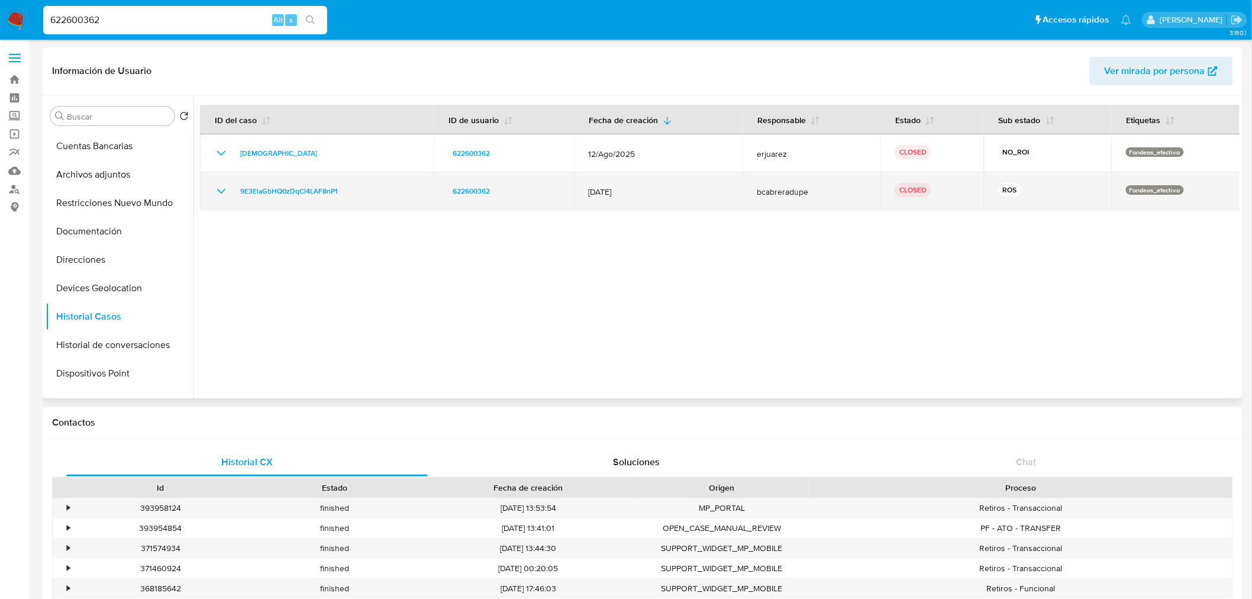
click at [321, 199] on td "9E3ElaGbHQ0zDqCl4LAF8nP1" at bounding box center [317, 191] width 234 height 38
click at [308, 195] on span "9E3ElaGbHQ0zDqCl4LAF8nP1" at bounding box center [289, 191] width 98 height 14
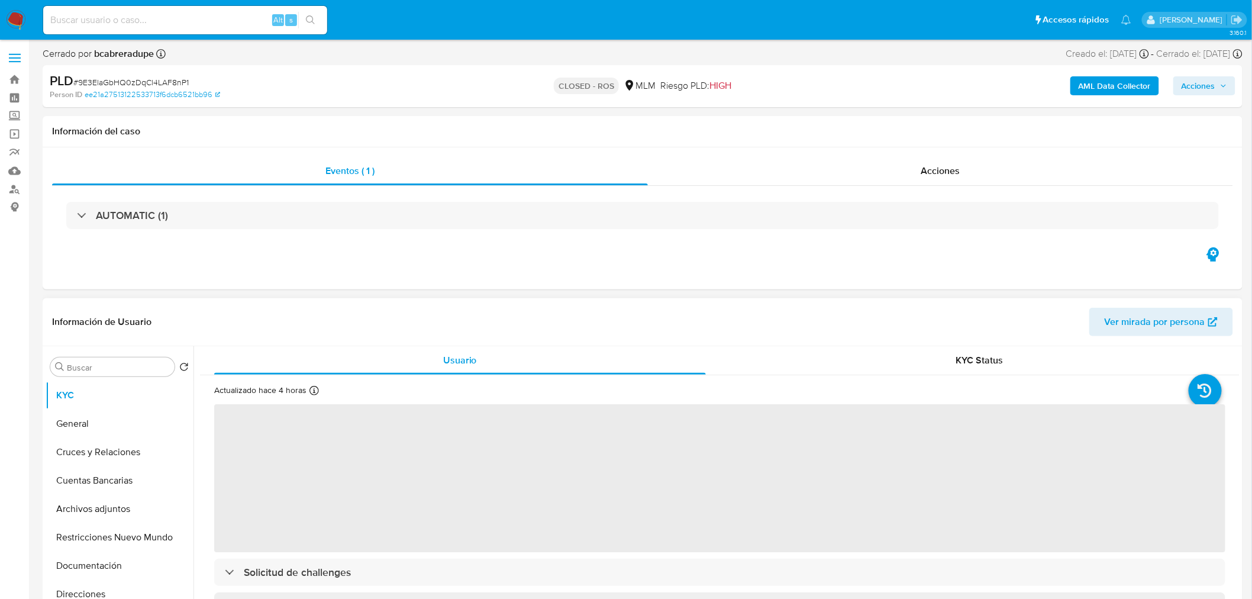
select select "10"
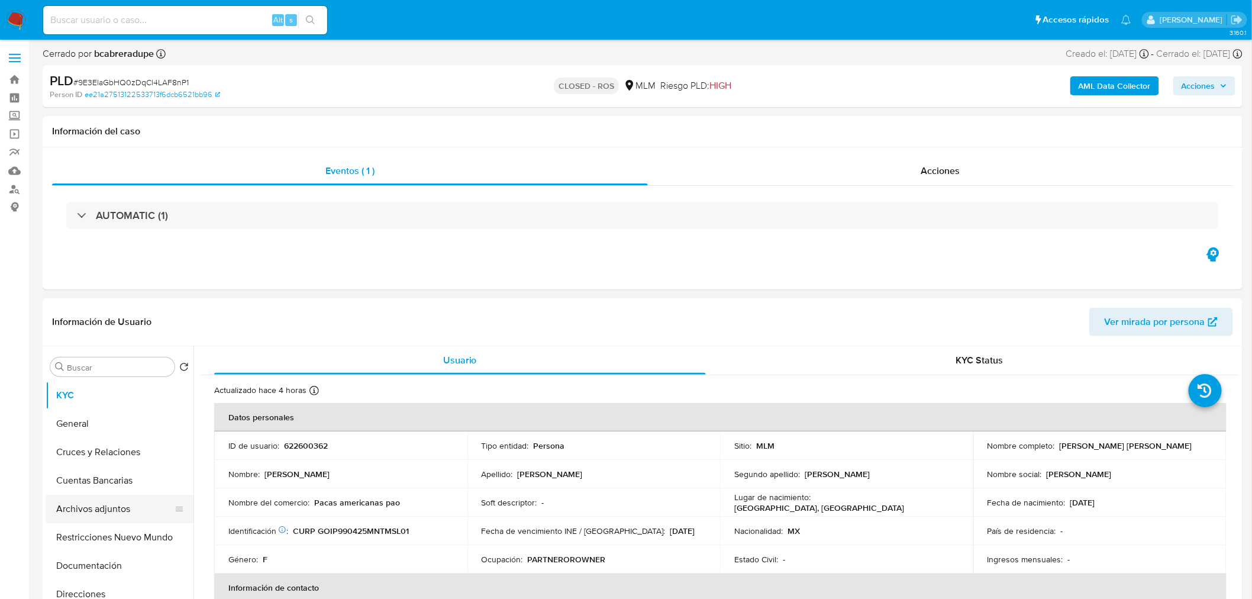
click at [99, 505] on button "Archivos adjuntos" at bounding box center [115, 509] width 138 height 28
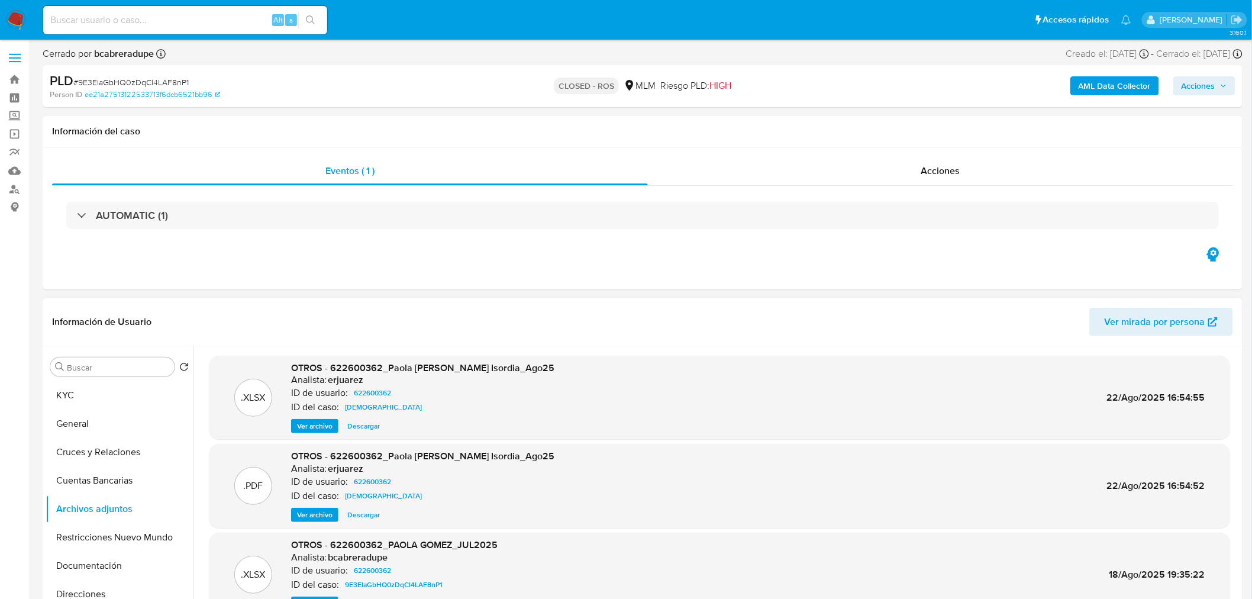
scroll to position [66, 0]
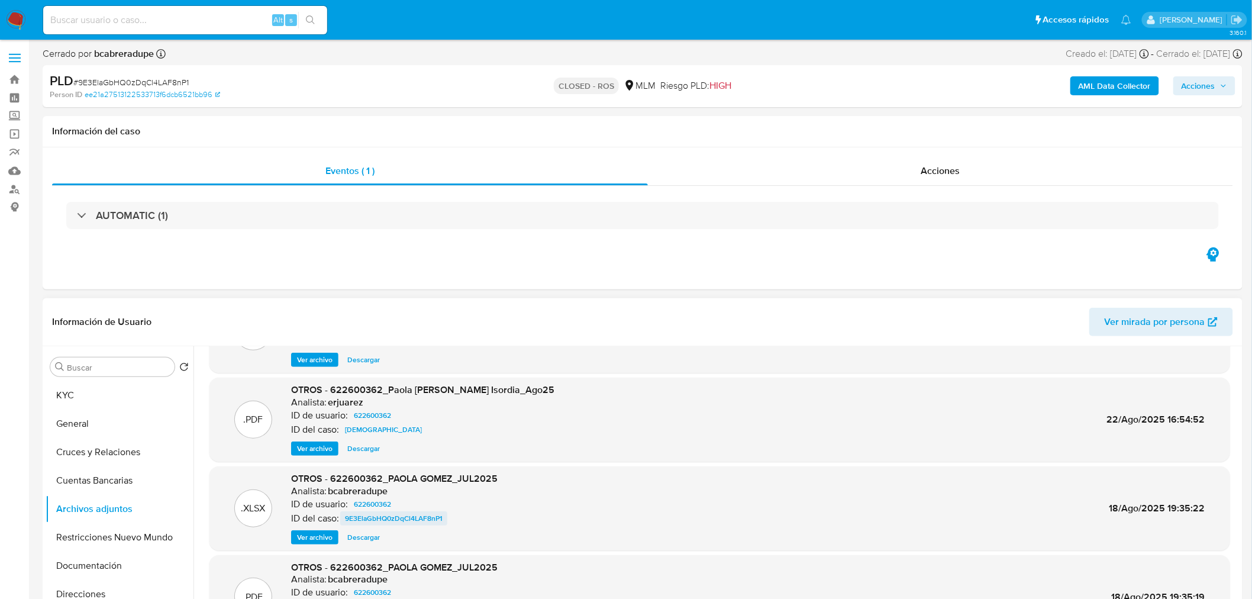
click at [399, 518] on span "9E3ElaGbHQ0zDqCl4LAF8nP1" at bounding box center [394, 518] width 98 height 14
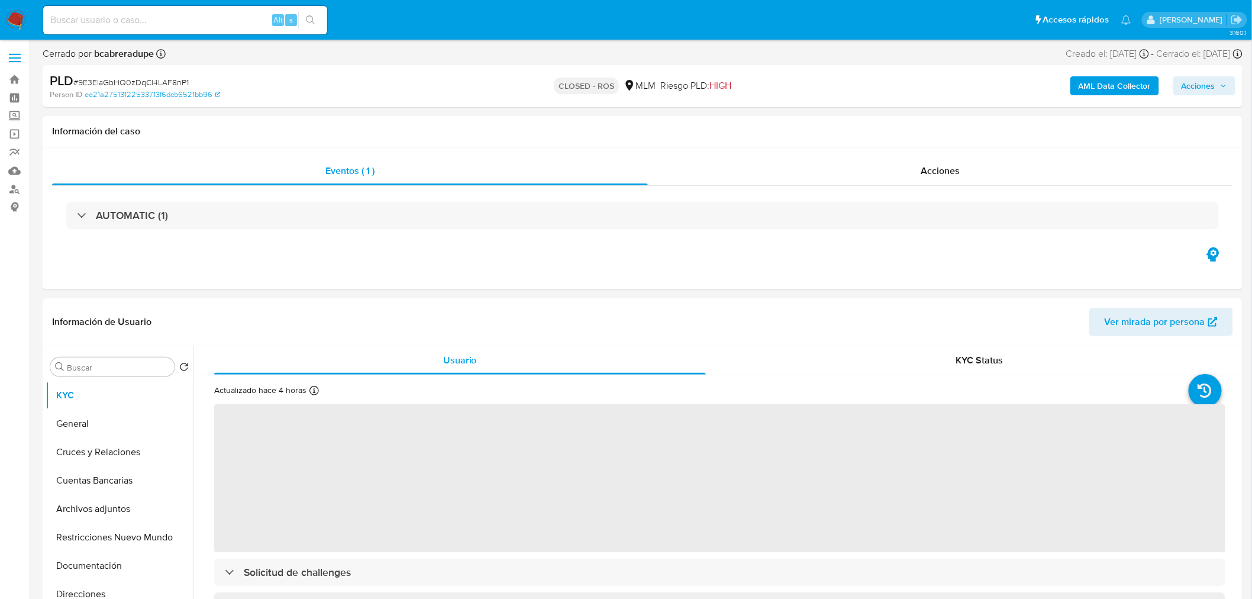
select select "10"
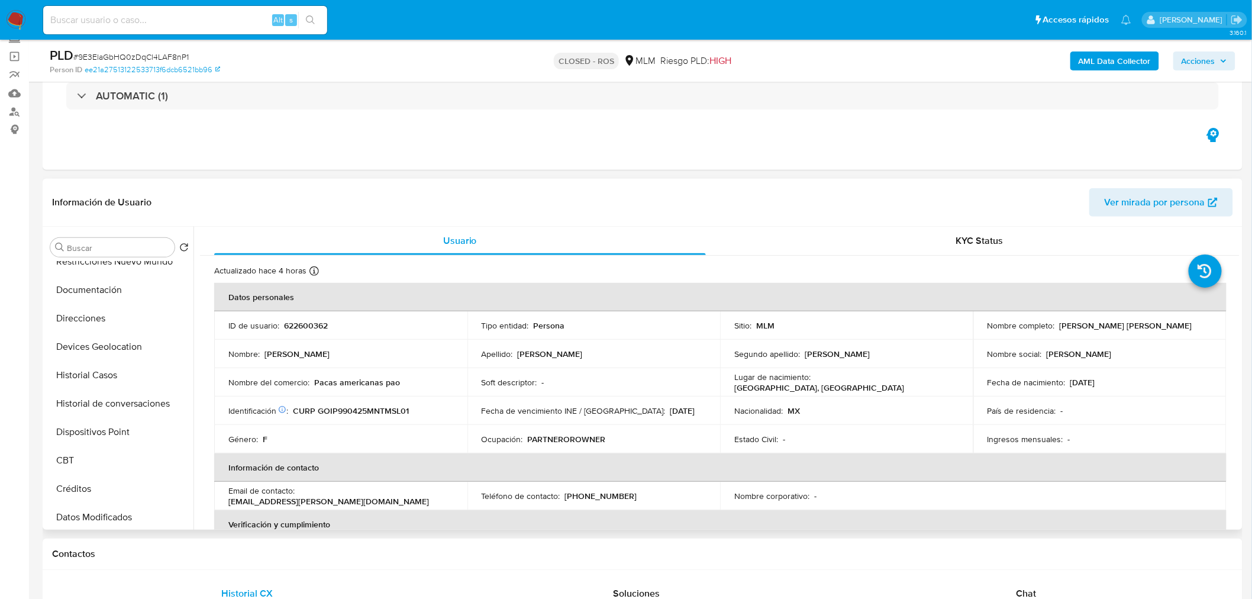
scroll to position [148, 0]
click at [118, 380] on button "Historial Casos" at bounding box center [115, 383] width 138 height 28
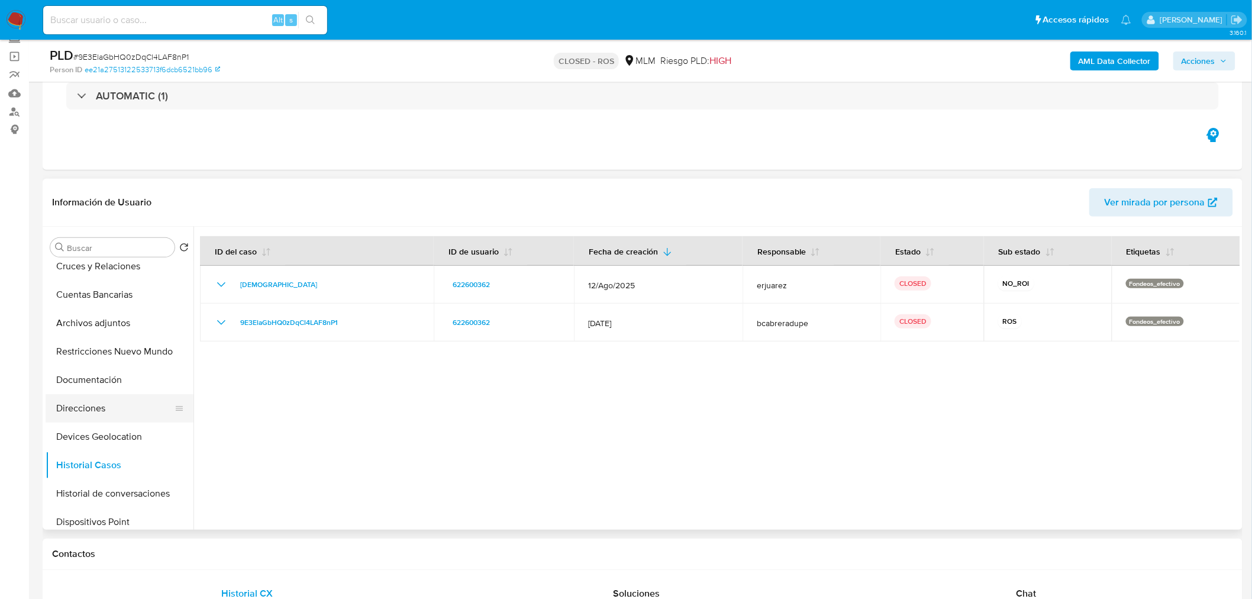
scroll to position [66, 0]
click at [119, 318] on button "Archivos adjuntos" at bounding box center [115, 323] width 138 height 28
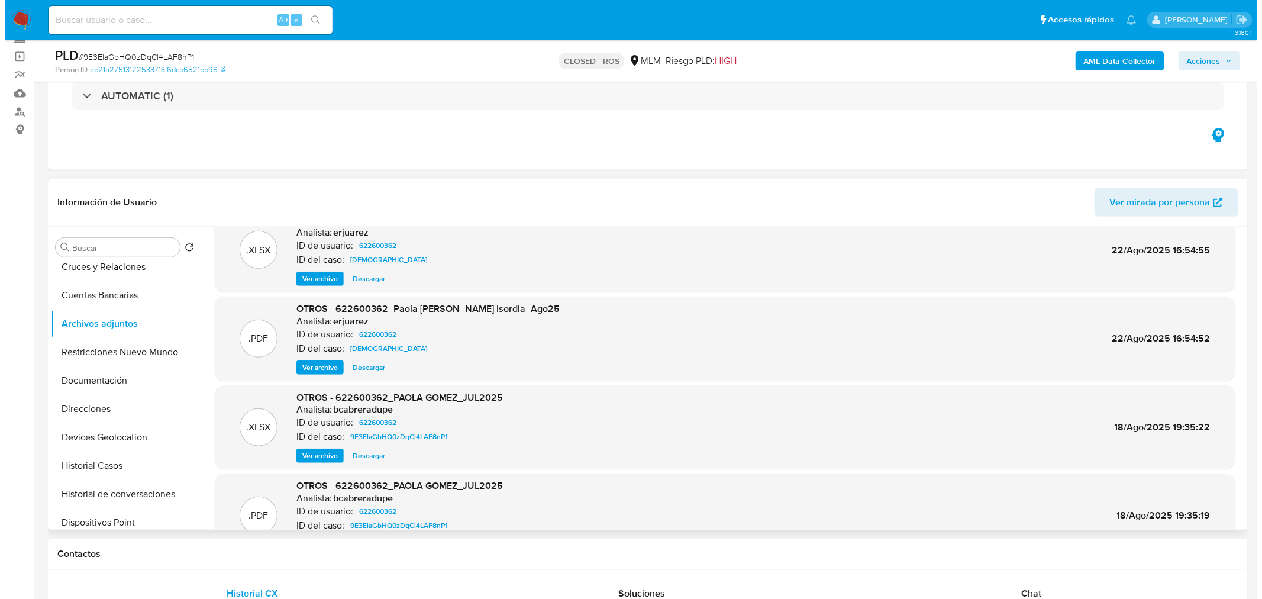
scroll to position [66, 0]
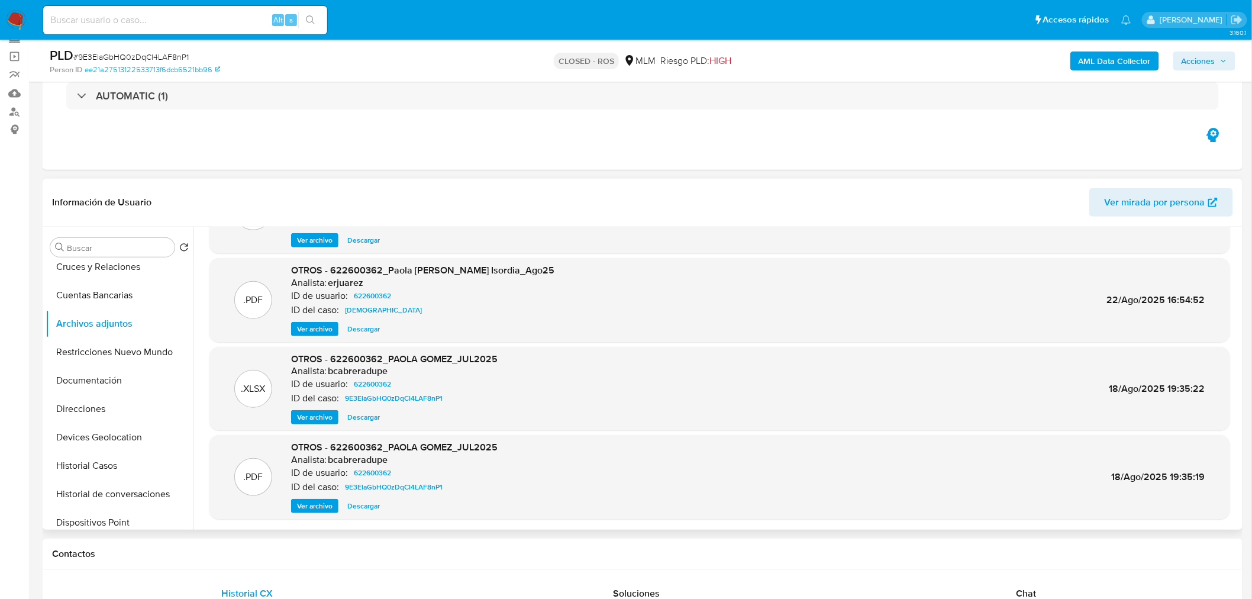
click at [321, 503] on span "Ver archivo" at bounding box center [315, 506] width 36 height 12
